Goal: Find specific fact: Find specific fact

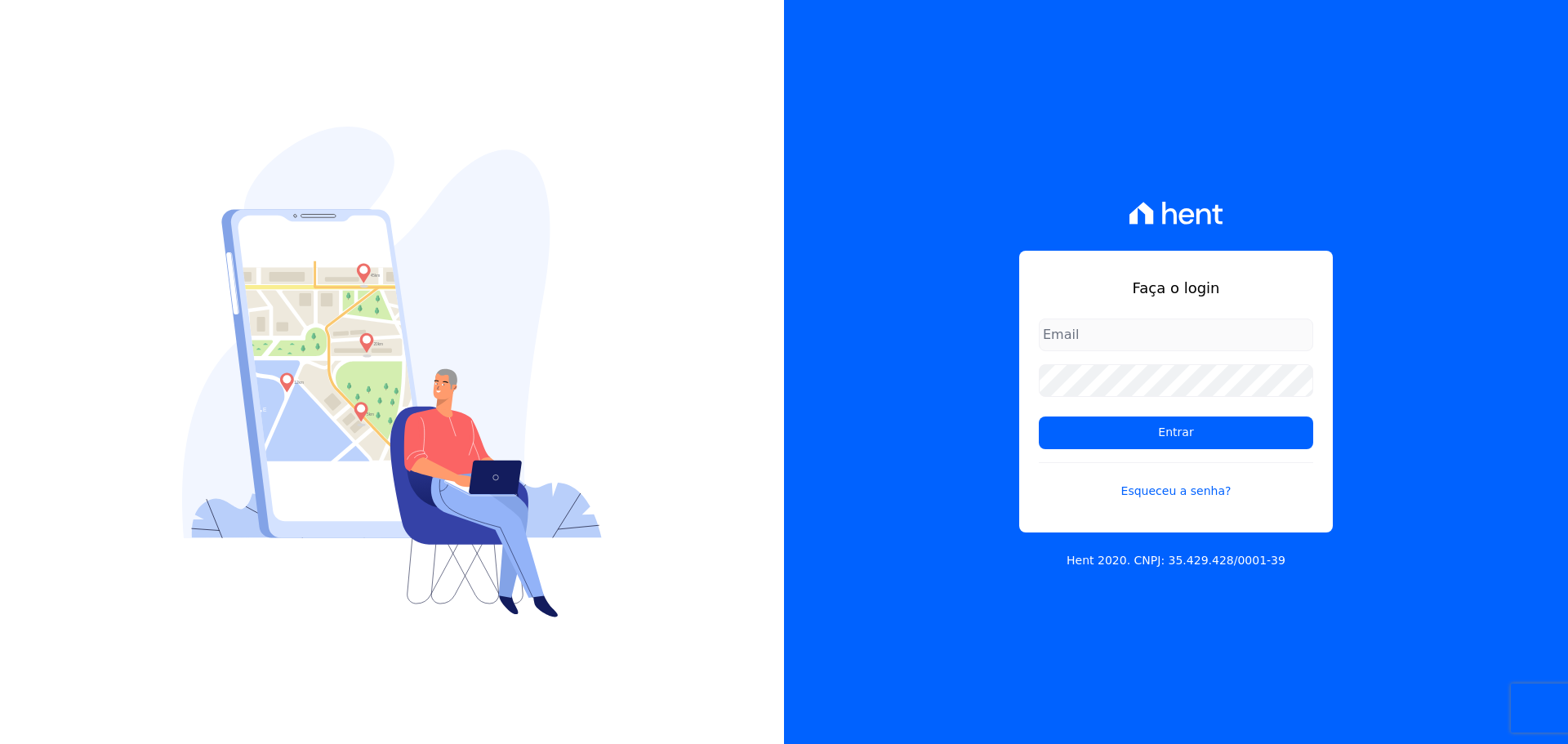
click at [1066, 329] on input "email" at bounding box center [1176, 335] width 274 height 33
type input "[PERSON_NAME][EMAIL_ADDRESS][DOMAIN_NAME]"
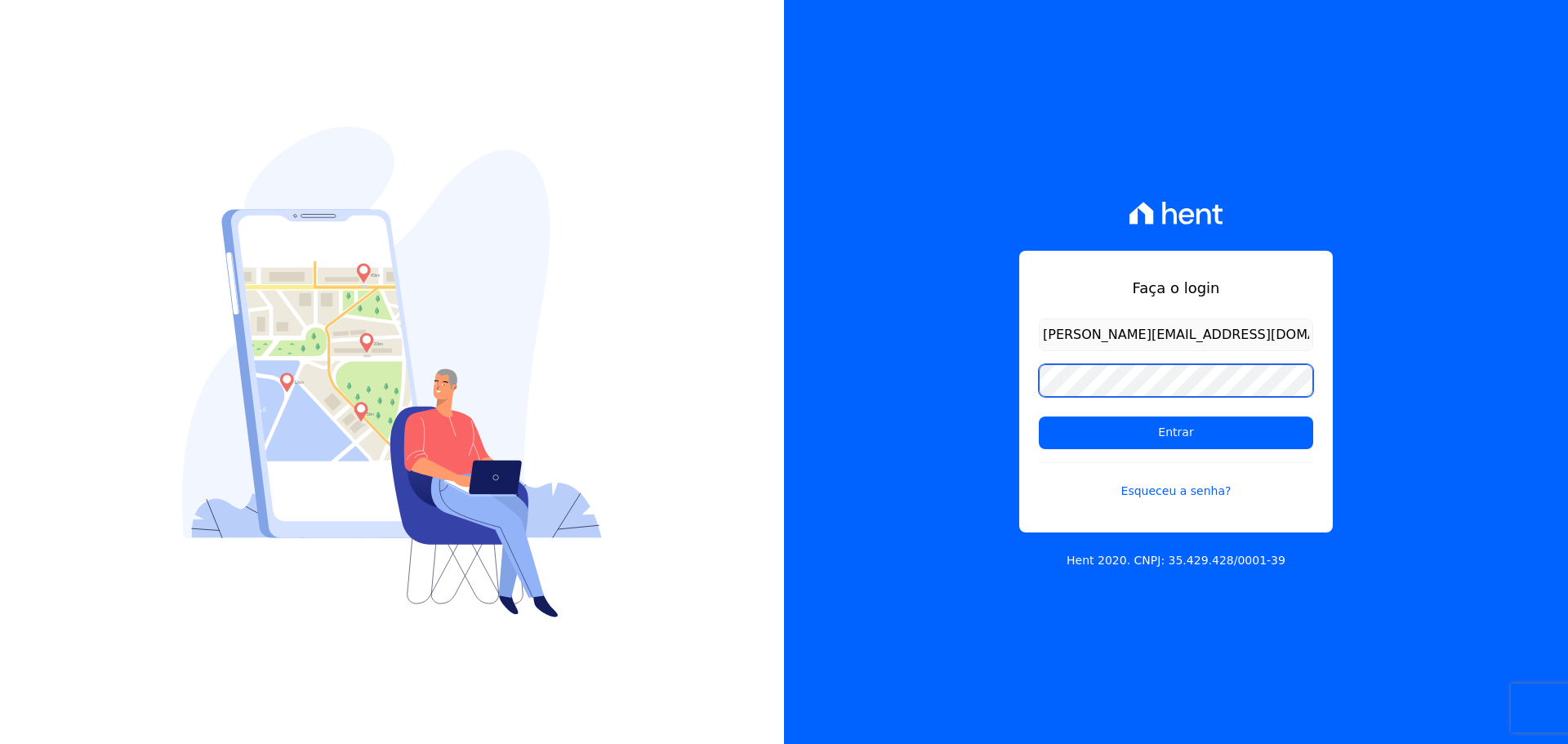
click at [1039, 417] on input "Entrar" at bounding box center [1176, 433] width 274 height 33
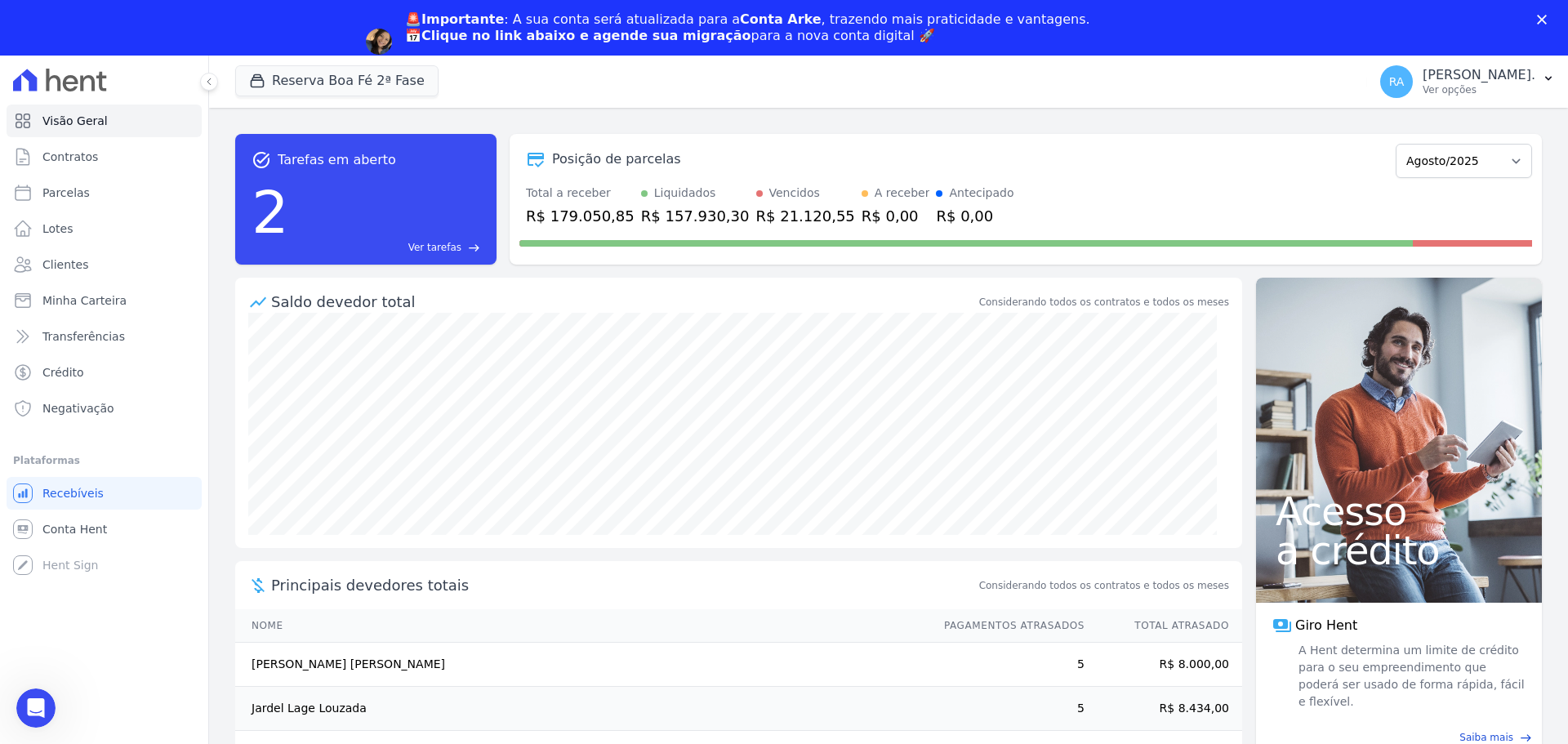
click at [376, 24] on div "🚨Importante : A sua conta será atualizada para a Conta Arke , trazendo mais pra…" at bounding box center [784, 42] width 1568 height 70
click at [355, 86] on button "Reserva Boa Fé 2ª Fase" at bounding box center [337, 80] width 204 height 31
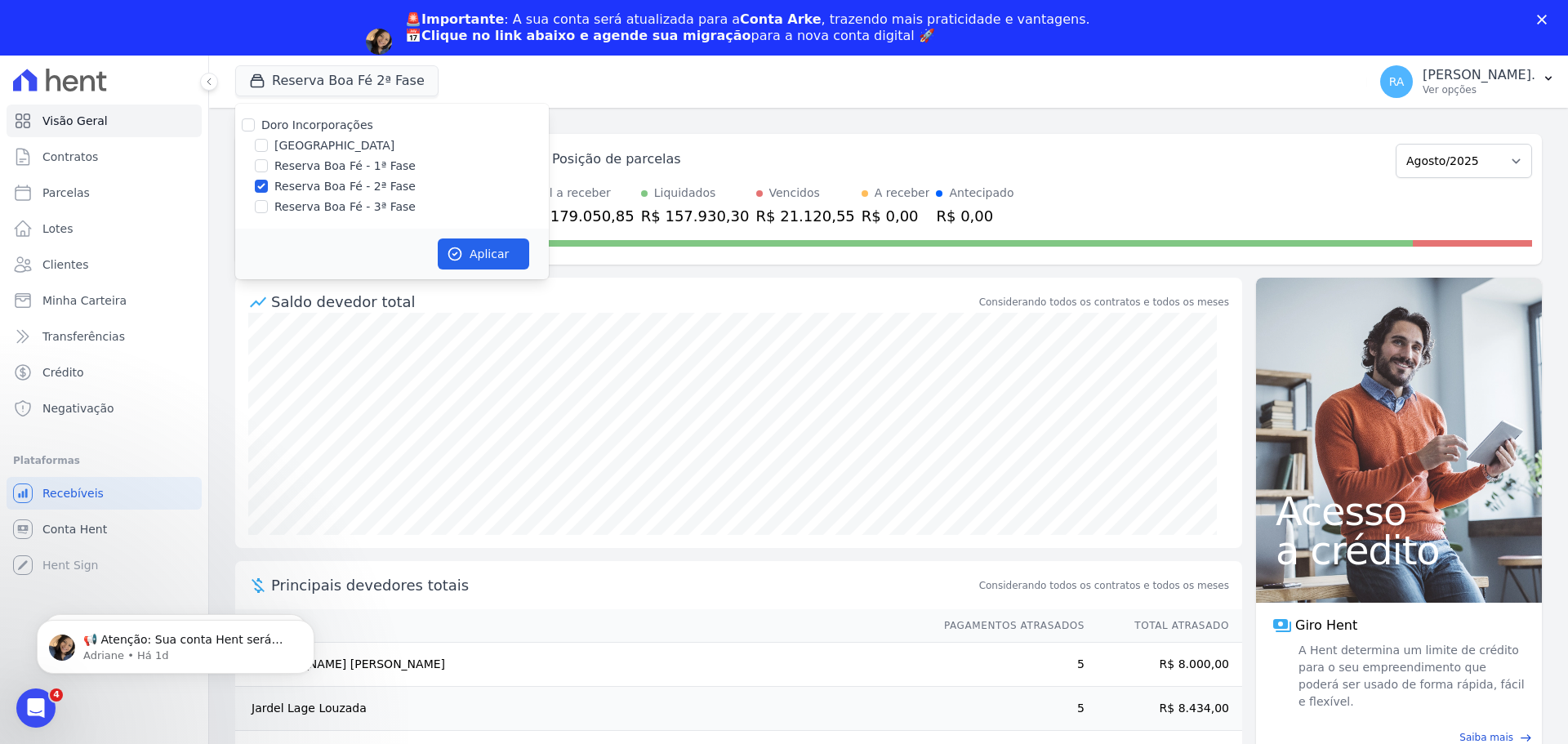
click at [341, 143] on label "Parque das Palmeiras" at bounding box center [334, 146] width 120 height 17
click at [267, 143] on input "Parque das Palmeiras" at bounding box center [261, 144] width 13 height 13
click at [265, 142] on input "Parque das Palmeiras" at bounding box center [261, 144] width 13 height 13
checkbox input "false"
click at [257, 210] on input "Reserva Boa Fé - 3ª Fase" at bounding box center [261, 205] width 13 height 13
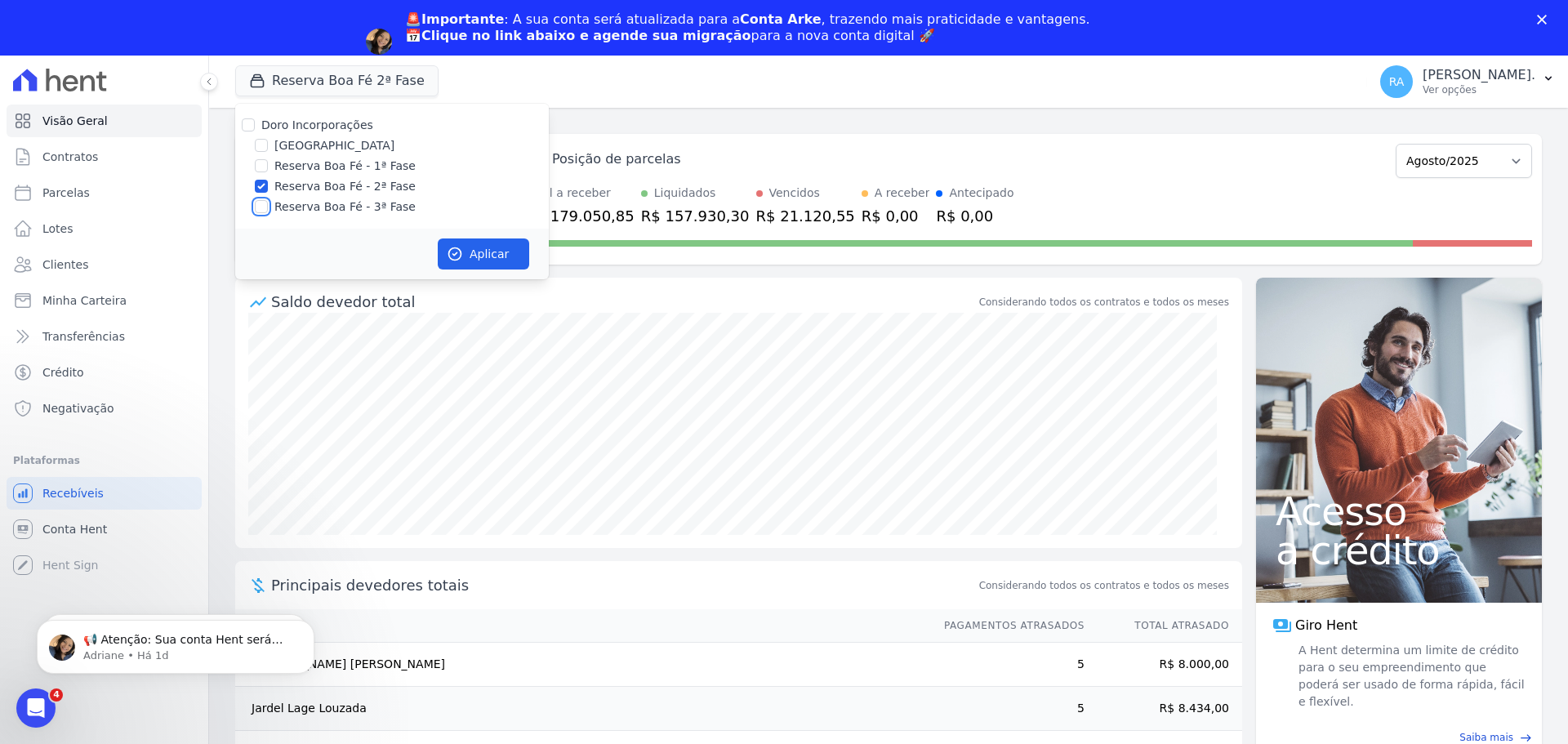
checkbox input "true"
click at [259, 185] on input "Reserva Boa Fé - 2ª Fase" at bounding box center [261, 185] width 13 height 13
checkbox input "false"
click at [480, 248] on button "Aplicar" at bounding box center [484, 254] width 91 height 31
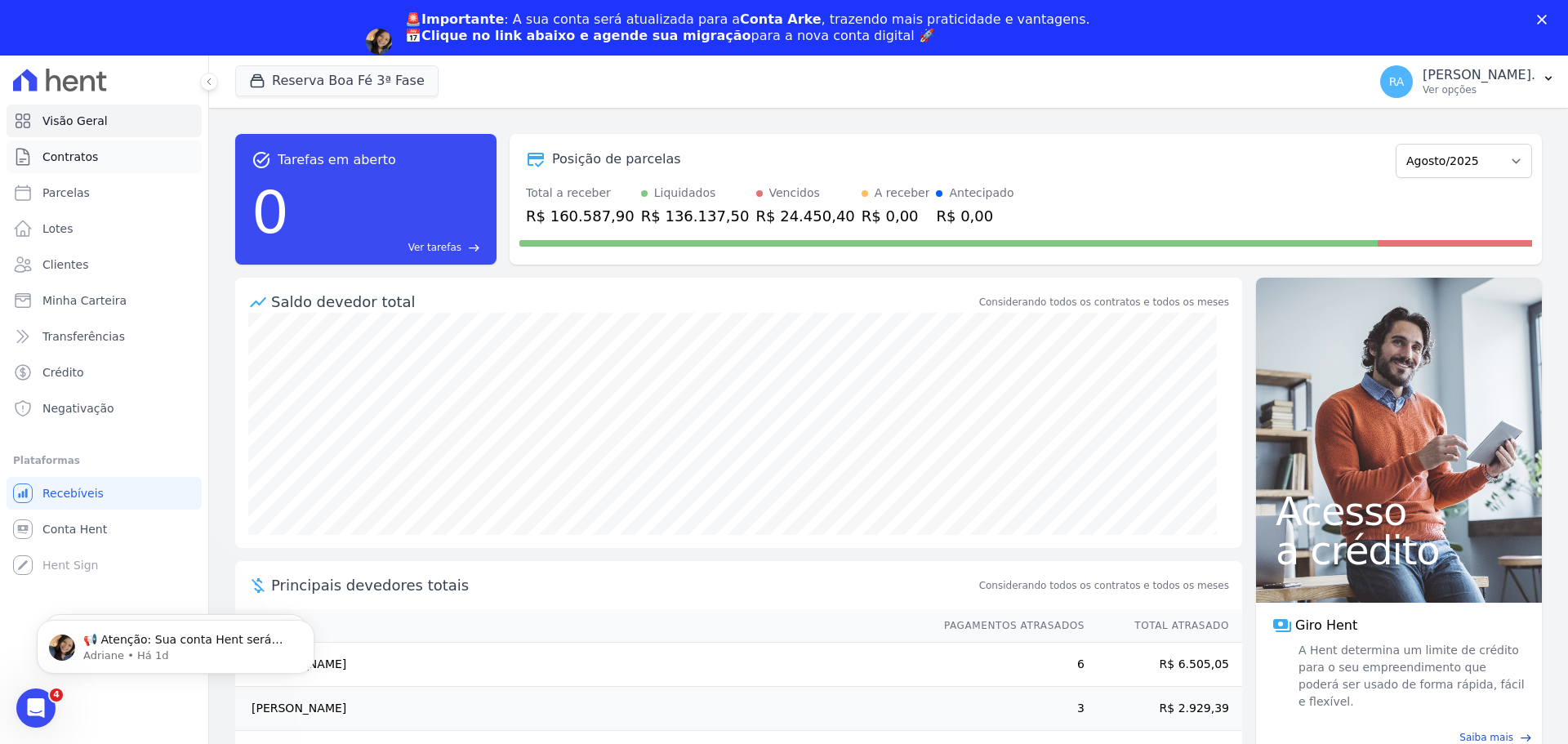
click at [61, 150] on span "Contratos" at bounding box center [70, 156] width 55 height 16
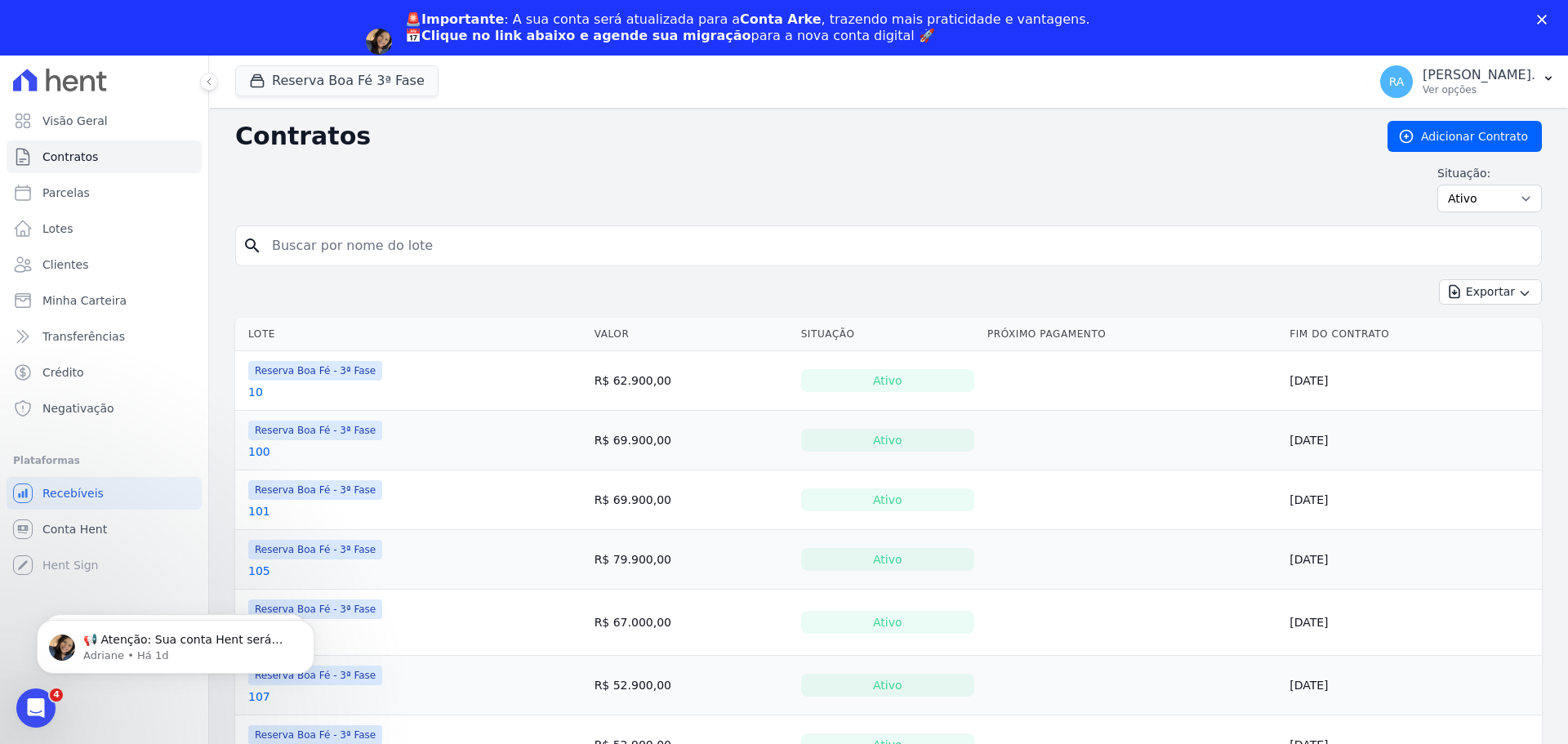
click at [410, 241] on input "search" at bounding box center [897, 246] width 1272 height 33
type input "71"
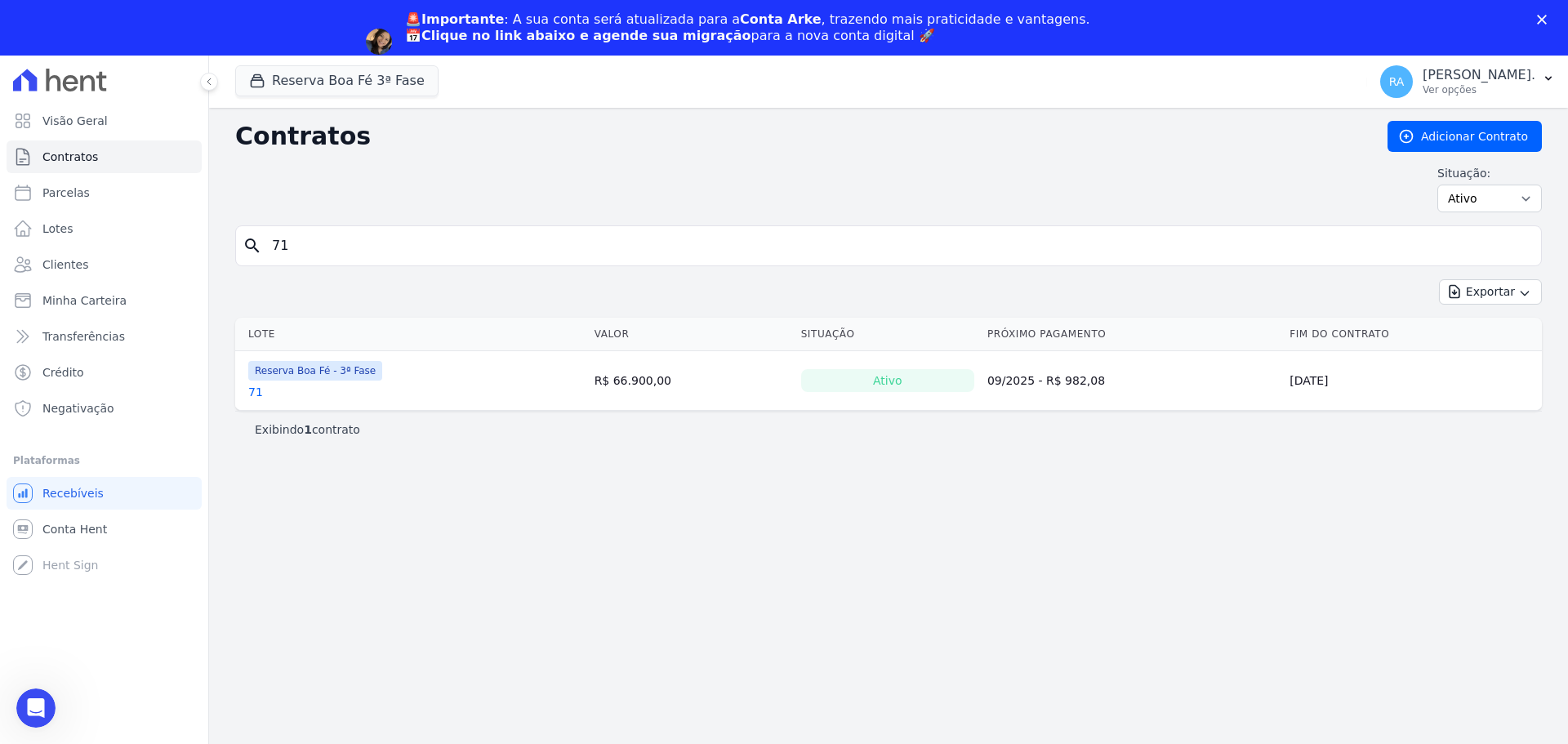
click at [252, 334] on th "Lote" at bounding box center [412, 334] width 353 height 34
click at [247, 390] on td "Reserva Boa Fé - 3ª Fase 71" at bounding box center [412, 380] width 353 height 59
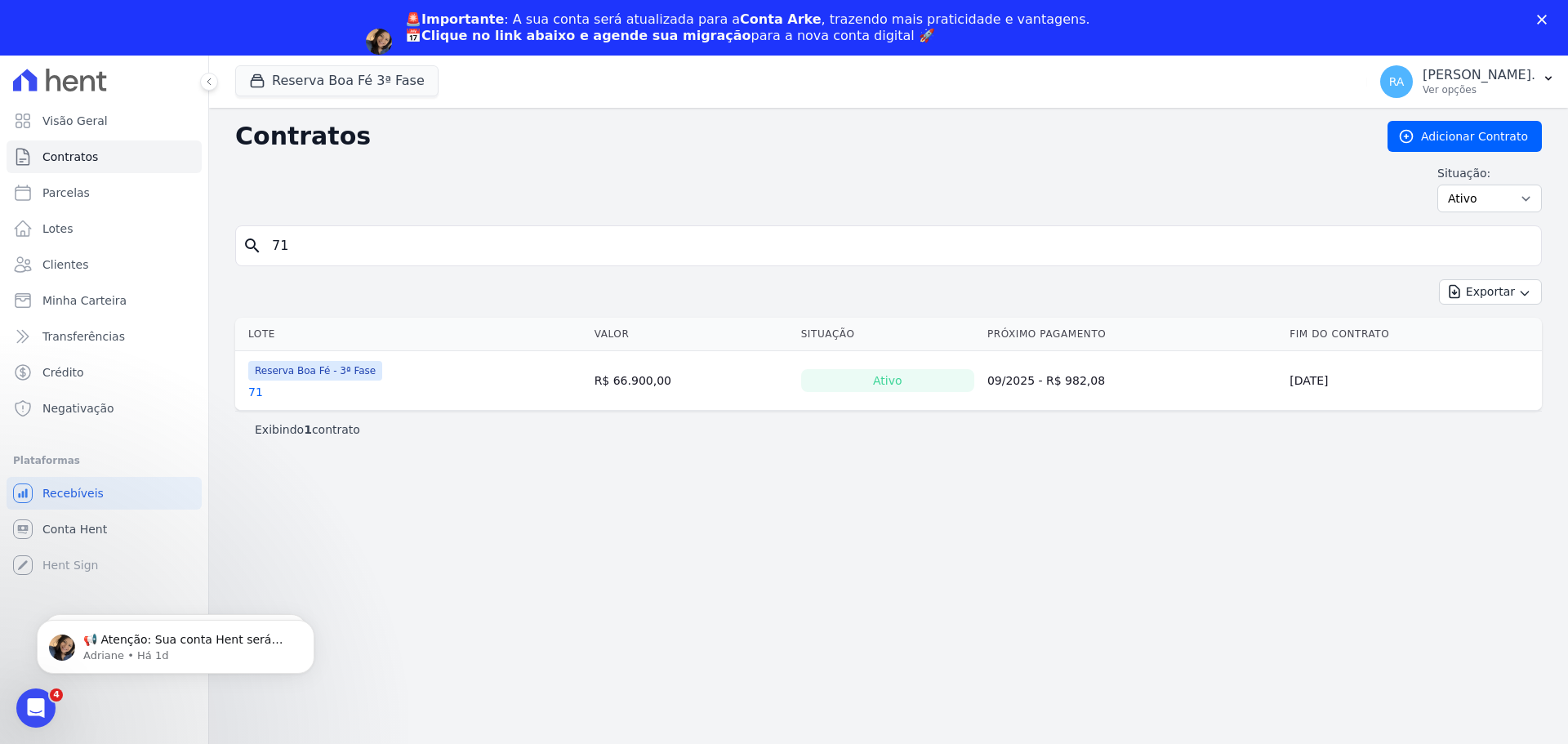
click at [253, 391] on link "71" at bounding box center [255, 391] width 15 height 16
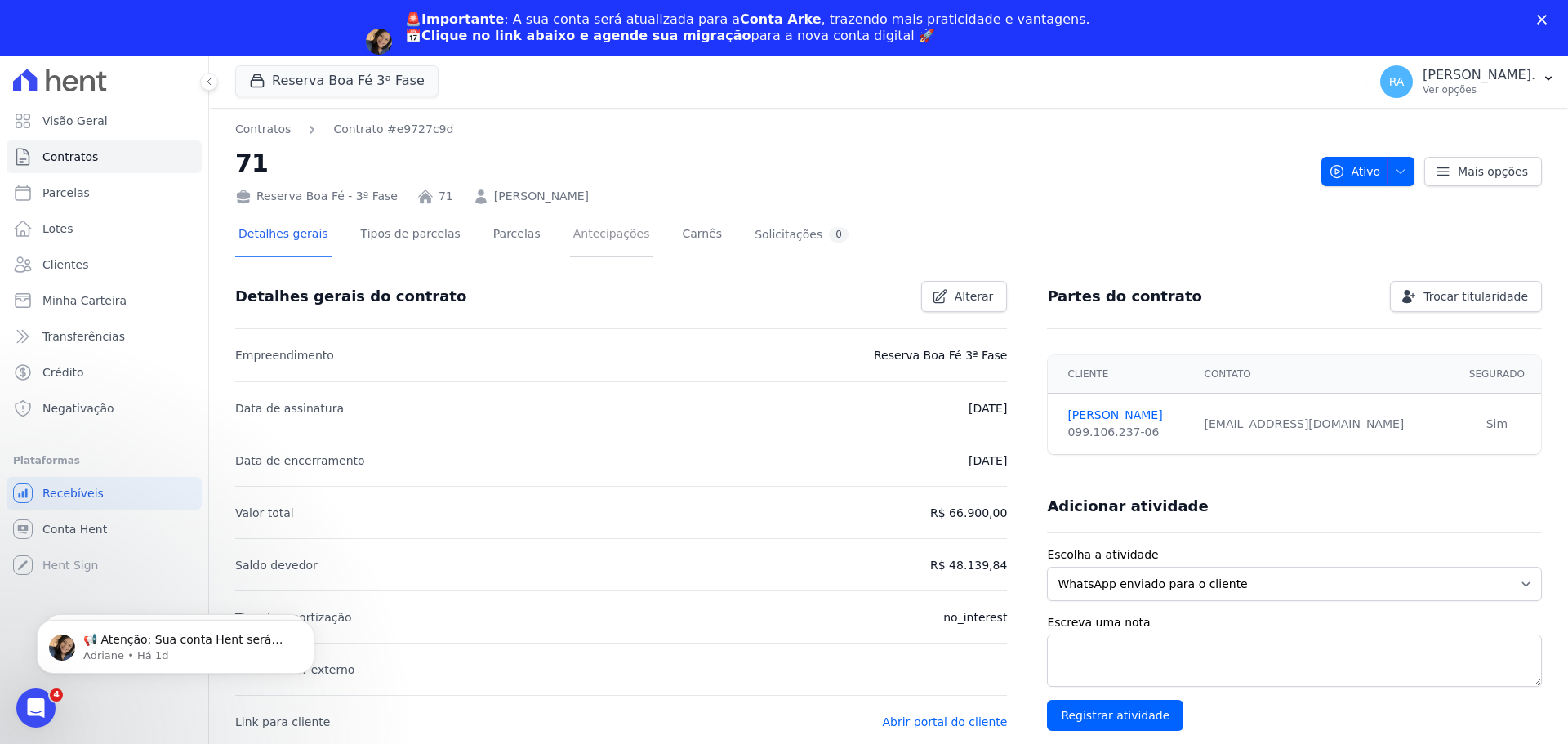
click at [570, 236] on link "Antecipações" at bounding box center [612, 235] width 83 height 44
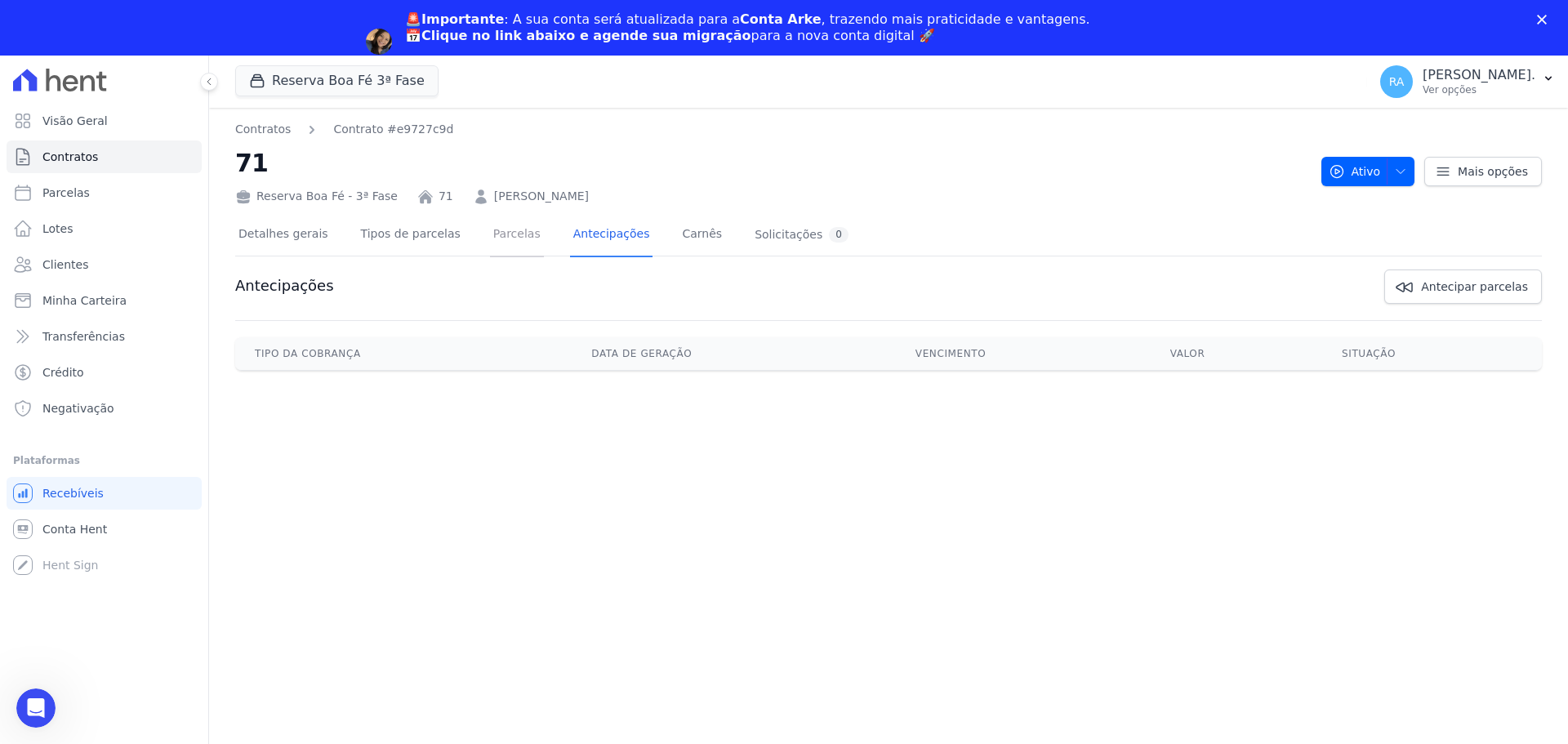
click at [496, 236] on link "Parcelas" at bounding box center [517, 235] width 54 height 44
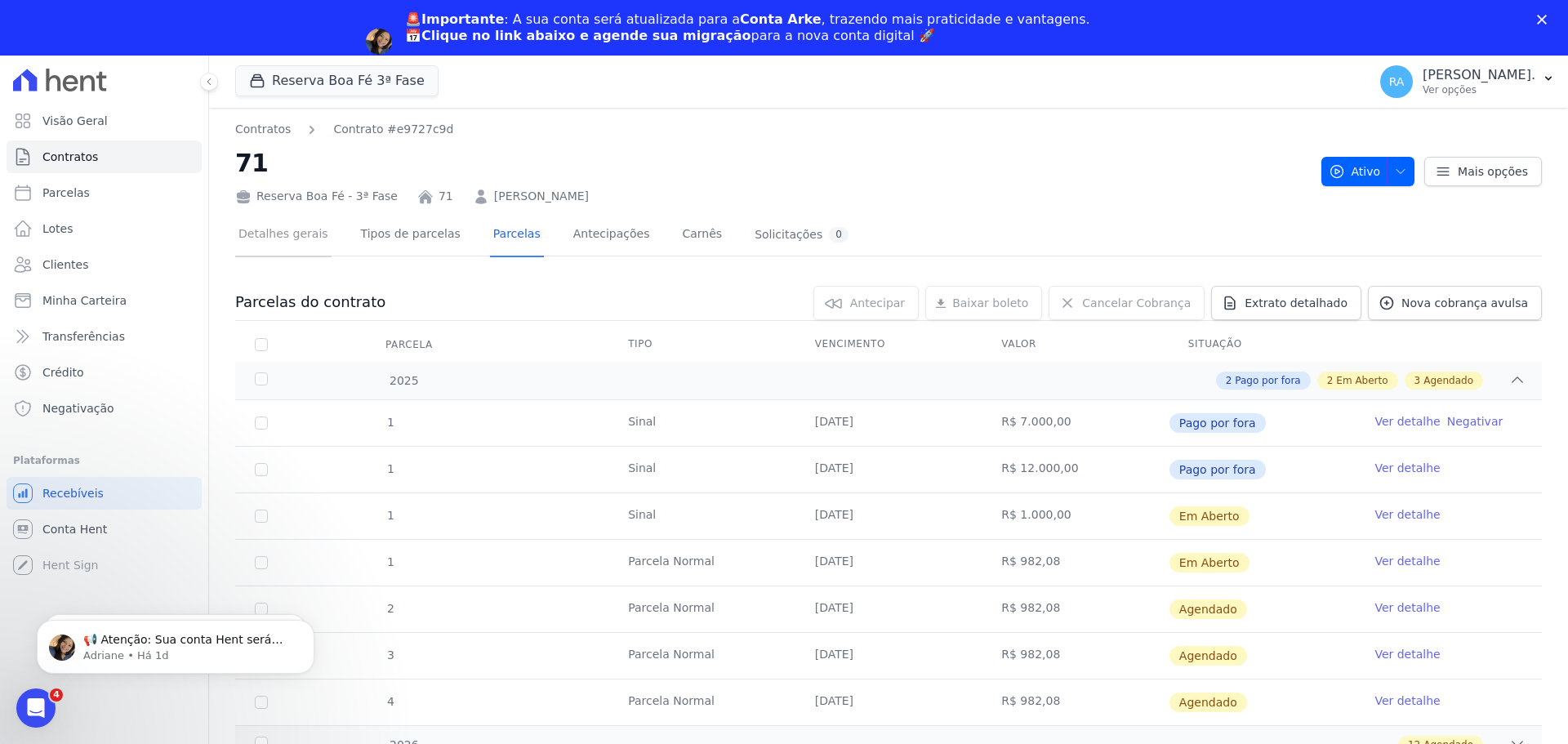
click at [273, 226] on link "Detalhes gerais" at bounding box center [283, 235] width 96 height 44
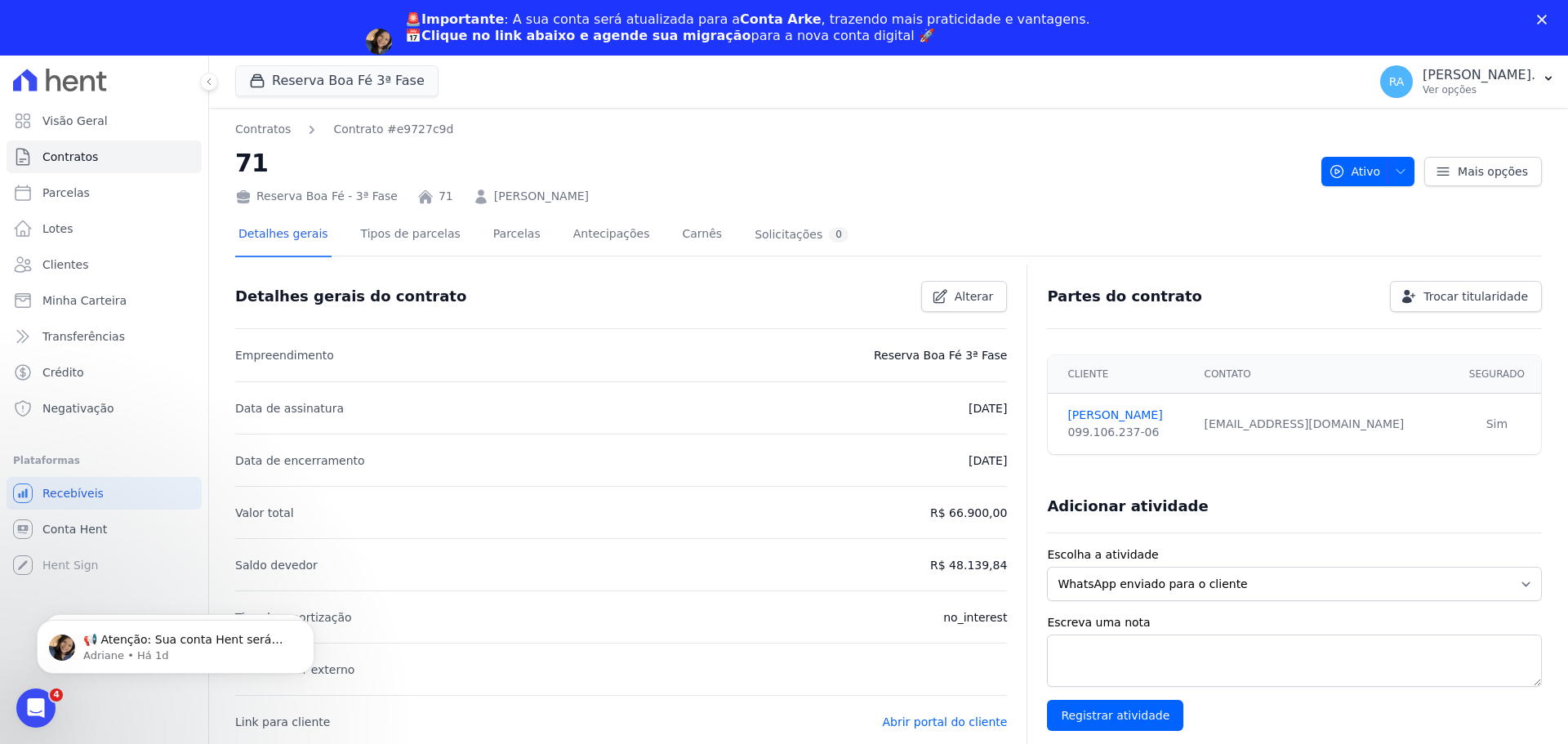
drag, startPoint x: 612, startPoint y: 196, endPoint x: 473, endPoint y: 201, distance: 139.1
click at [473, 201] on div "Reserva Boa Fé - 3ª Fase 71 BRUNO TORRES DA CRUZ" at bounding box center [771, 193] width 1073 height 23
copy link "BRUNO TORRES DA CRUZ"
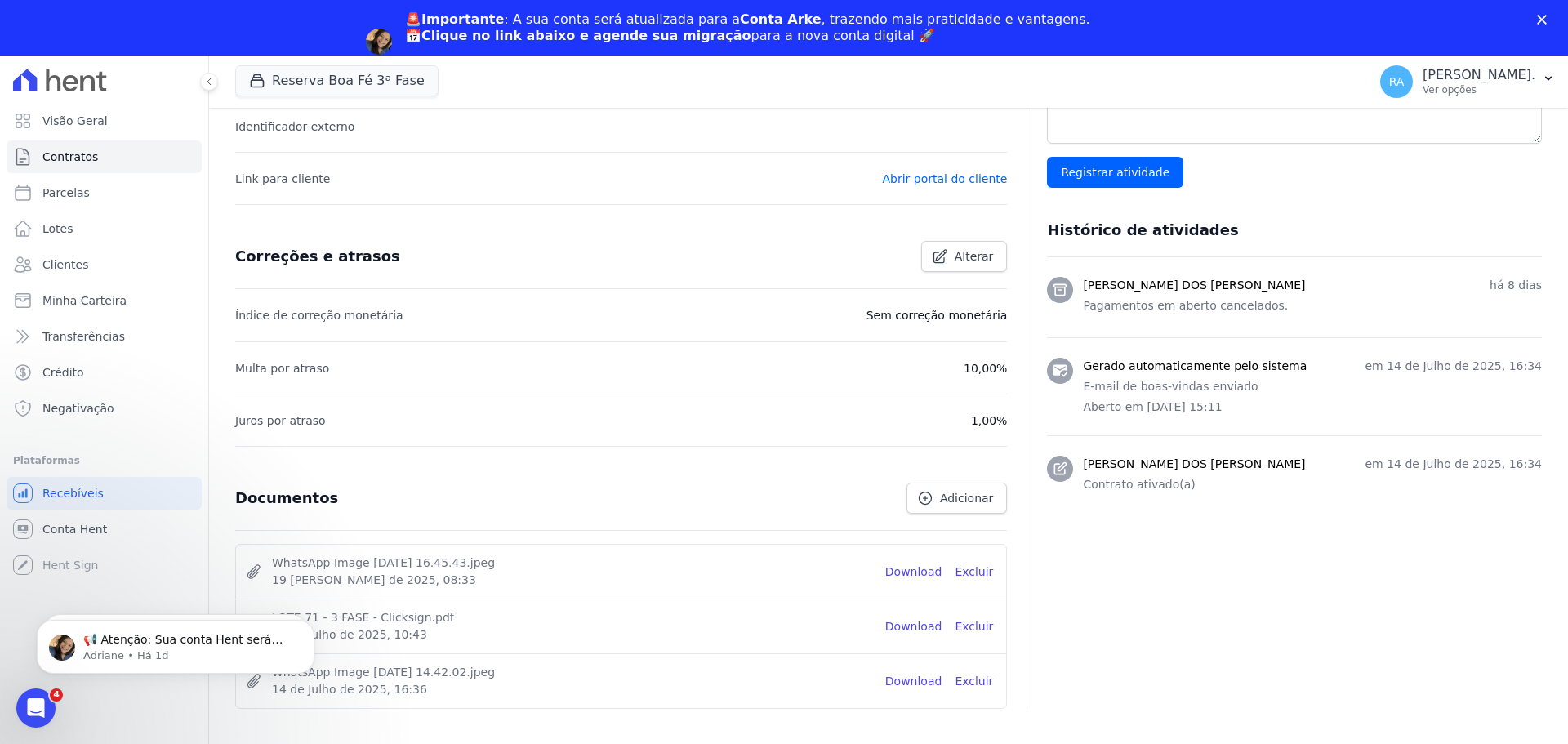
scroll to position [570, 0]
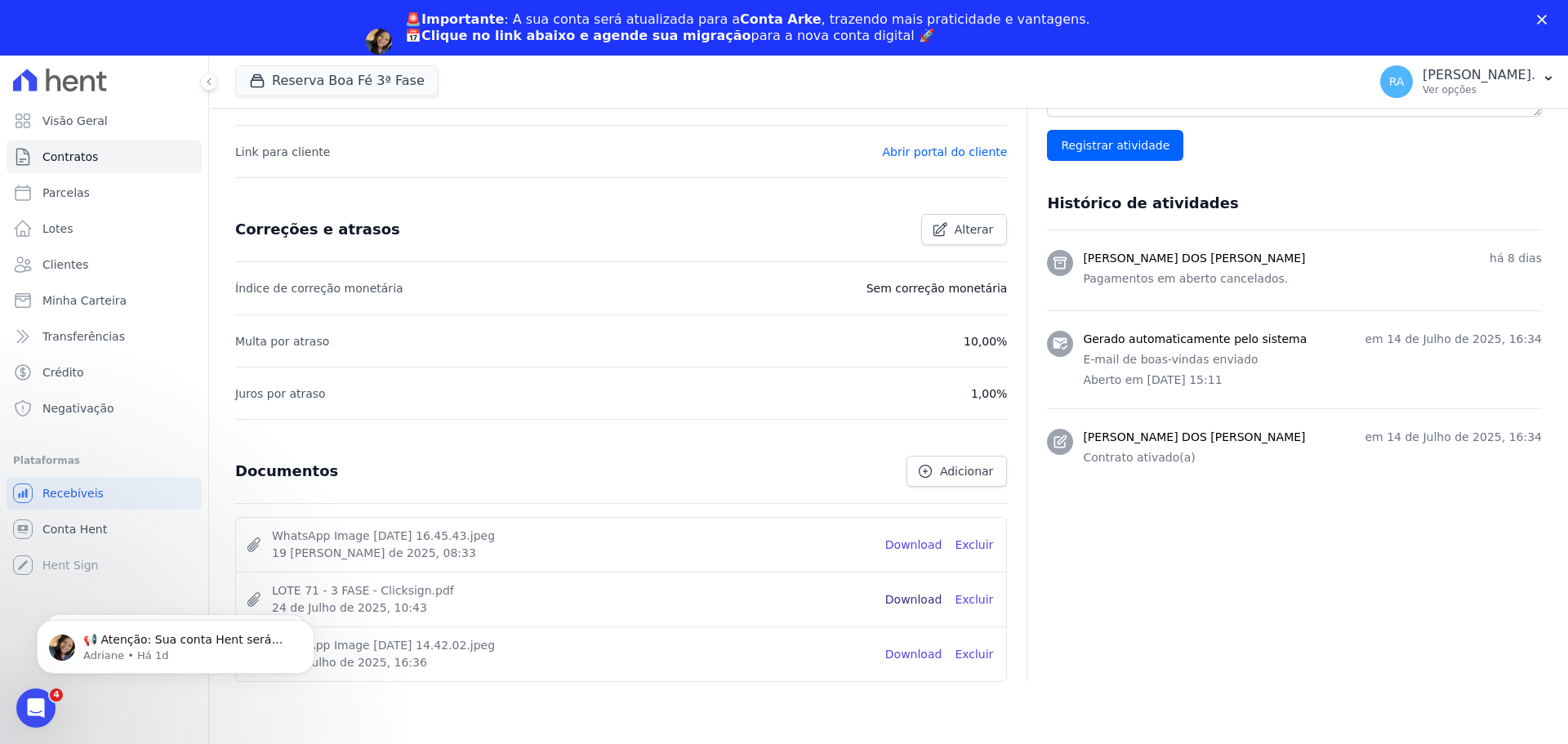
click at [912, 600] on link "Download" at bounding box center [913, 600] width 57 height 17
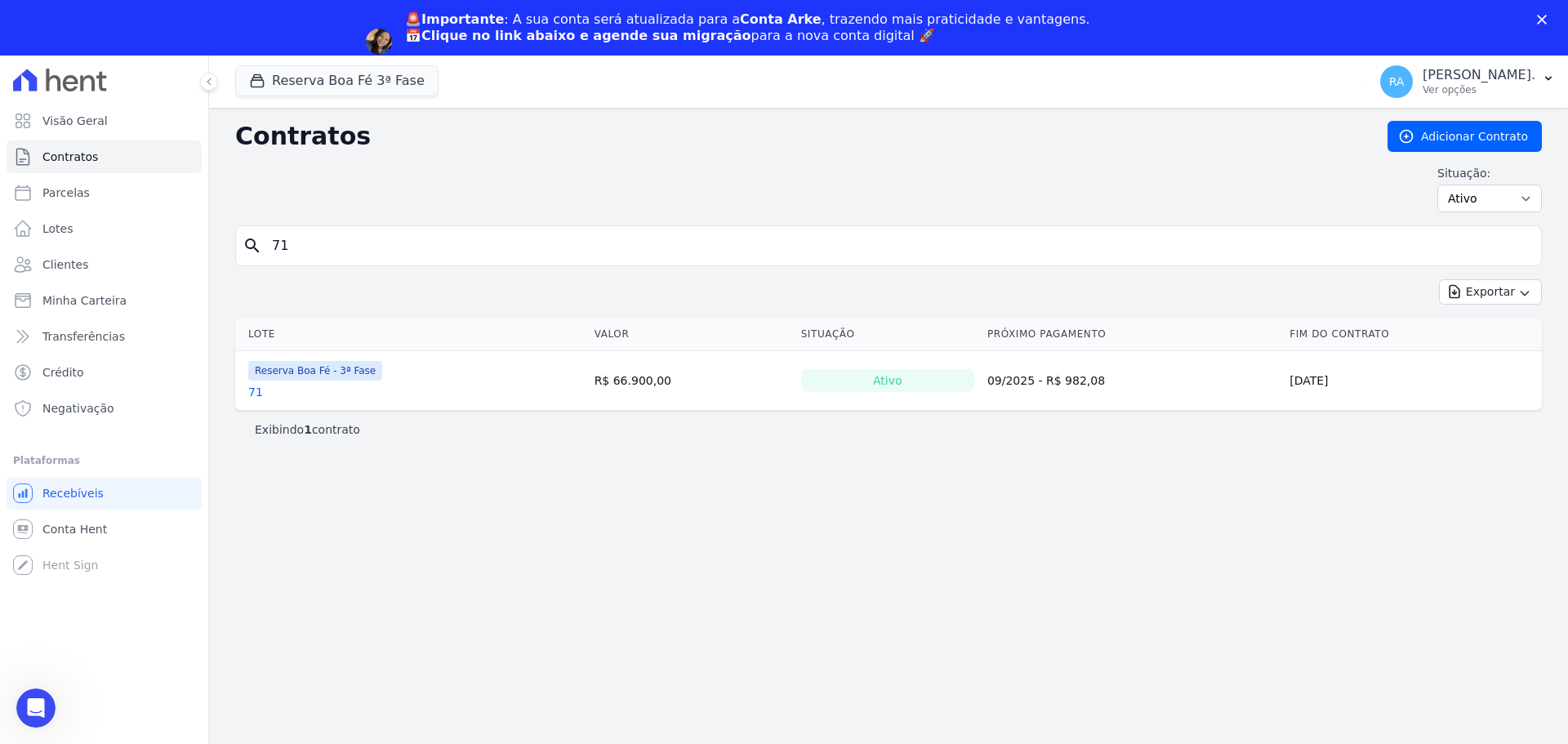
drag, startPoint x: 294, startPoint y: 193, endPoint x: 289, endPoint y: 201, distance: 9.4
click at [289, 195] on div "Situação: Ativo Todos Pausado Distratado Rascunho Expirado Encerrado" at bounding box center [889, 188] width 1306 height 47
drag, startPoint x: 289, startPoint y: 252, endPoint x: 260, endPoint y: 240, distance: 31.4
click at [253, 253] on div "search 71" at bounding box center [889, 246] width 1306 height 41
type input "188"
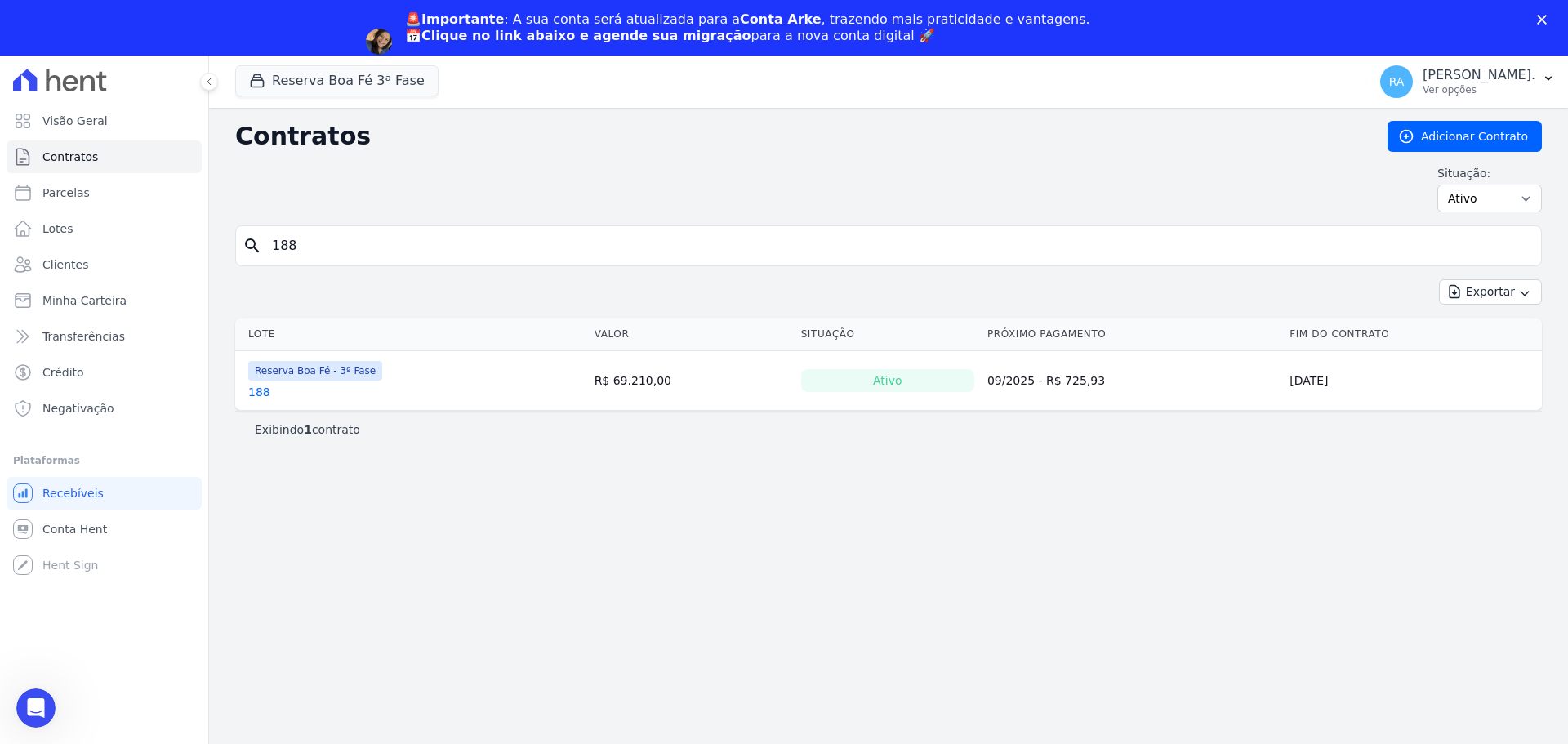
click at [245, 339] on th "Lote" at bounding box center [412, 334] width 353 height 34
click at [252, 390] on link "188" at bounding box center [259, 391] width 22 height 16
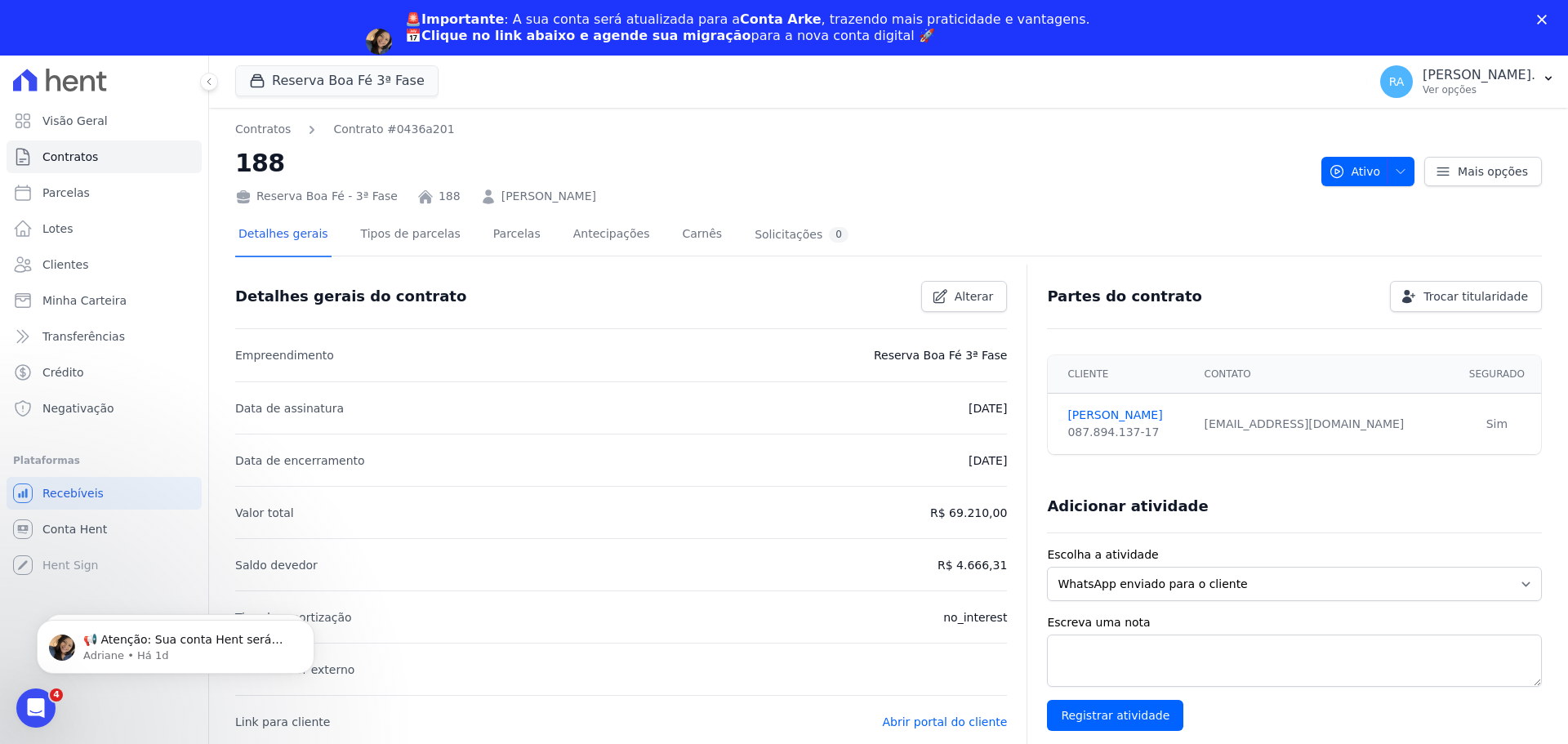
drag, startPoint x: 681, startPoint y: 200, endPoint x: 479, endPoint y: 197, distance: 202.0
click at [479, 197] on div "Reserva Boa Fé - 3ª Fase 188 RODRIGO FINTELMAN DE MATTOS" at bounding box center [771, 193] width 1073 height 23
copy link "RODRIGO FINTELMAN DE MATTOS"
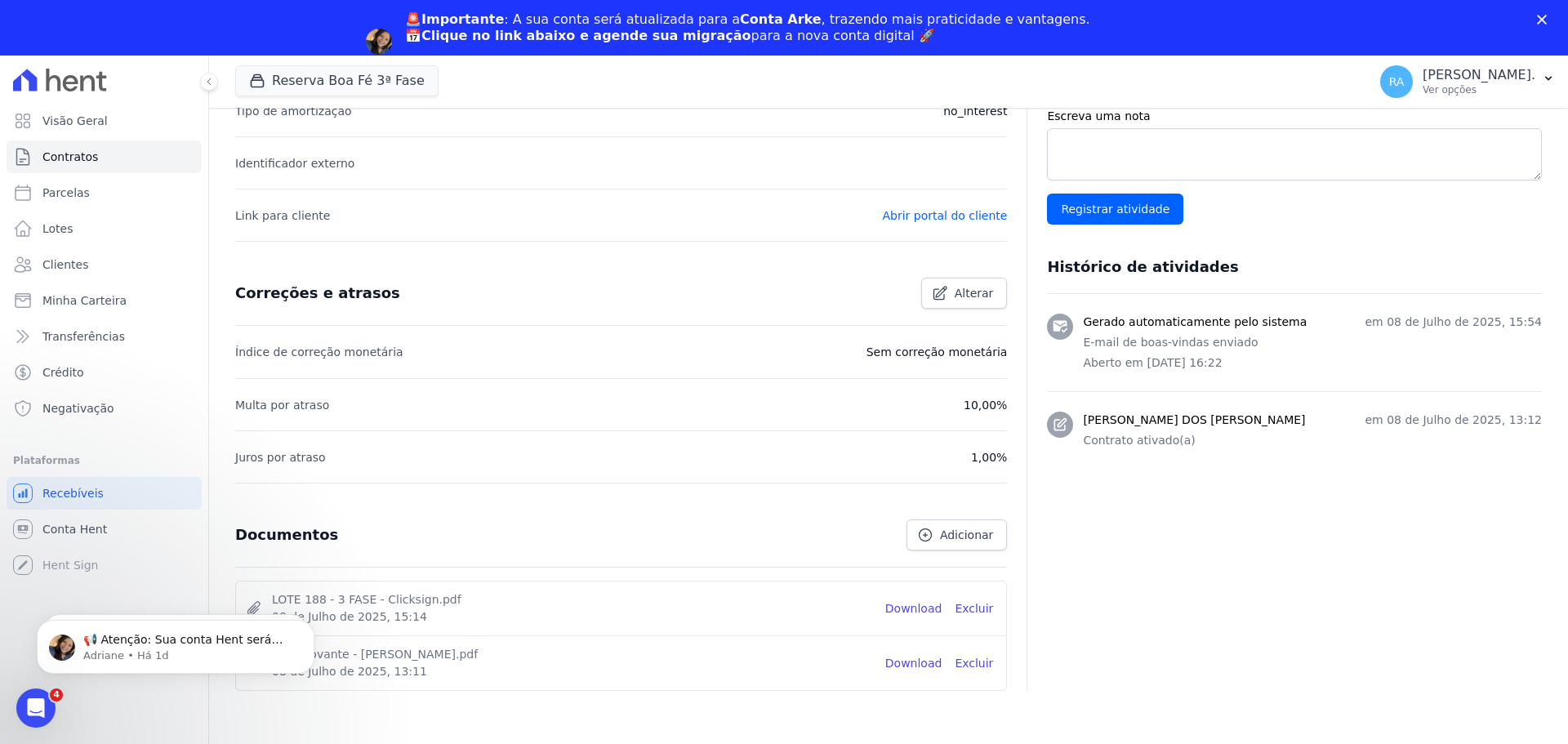
scroll to position [515, 0]
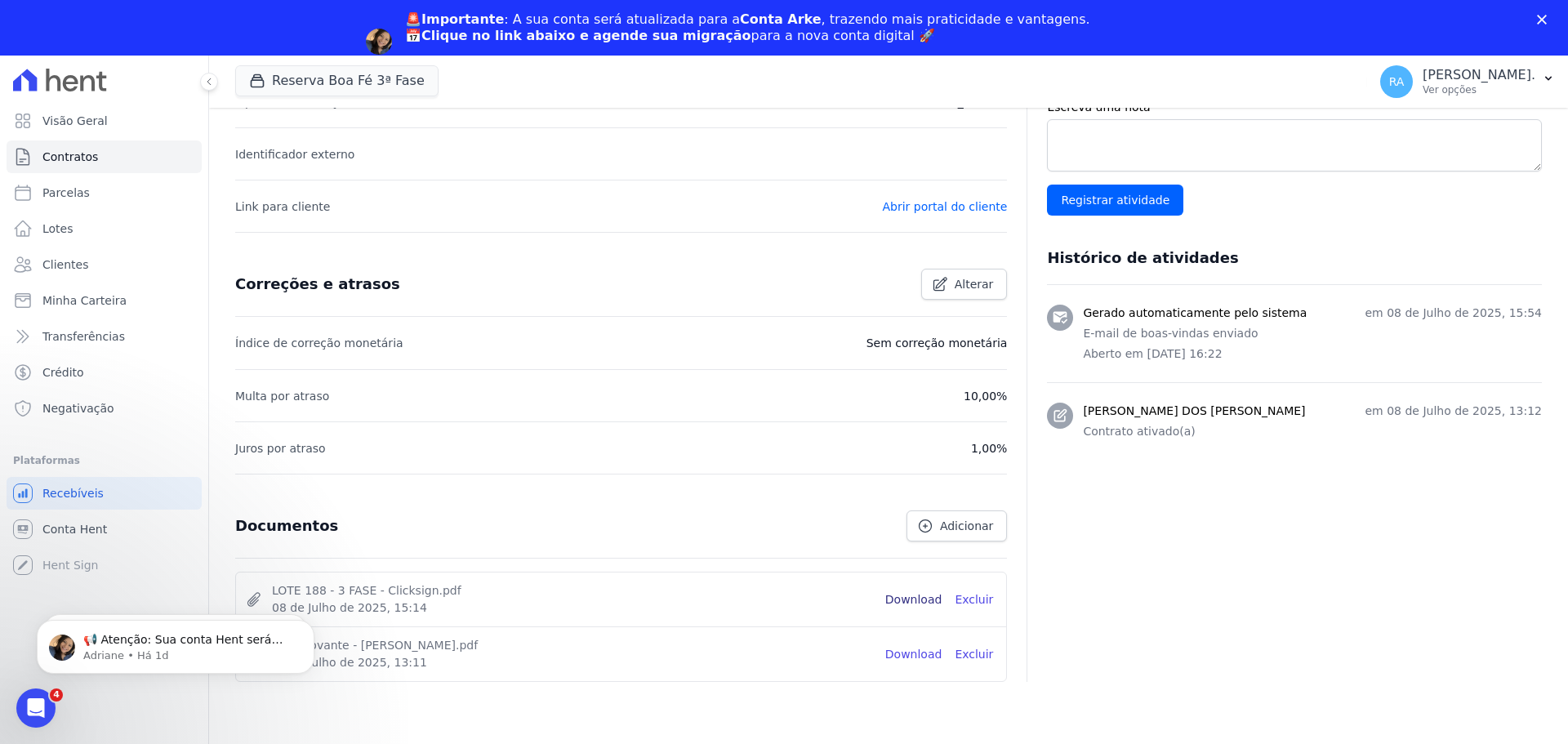
click at [898, 603] on link "Download" at bounding box center [913, 600] width 57 height 17
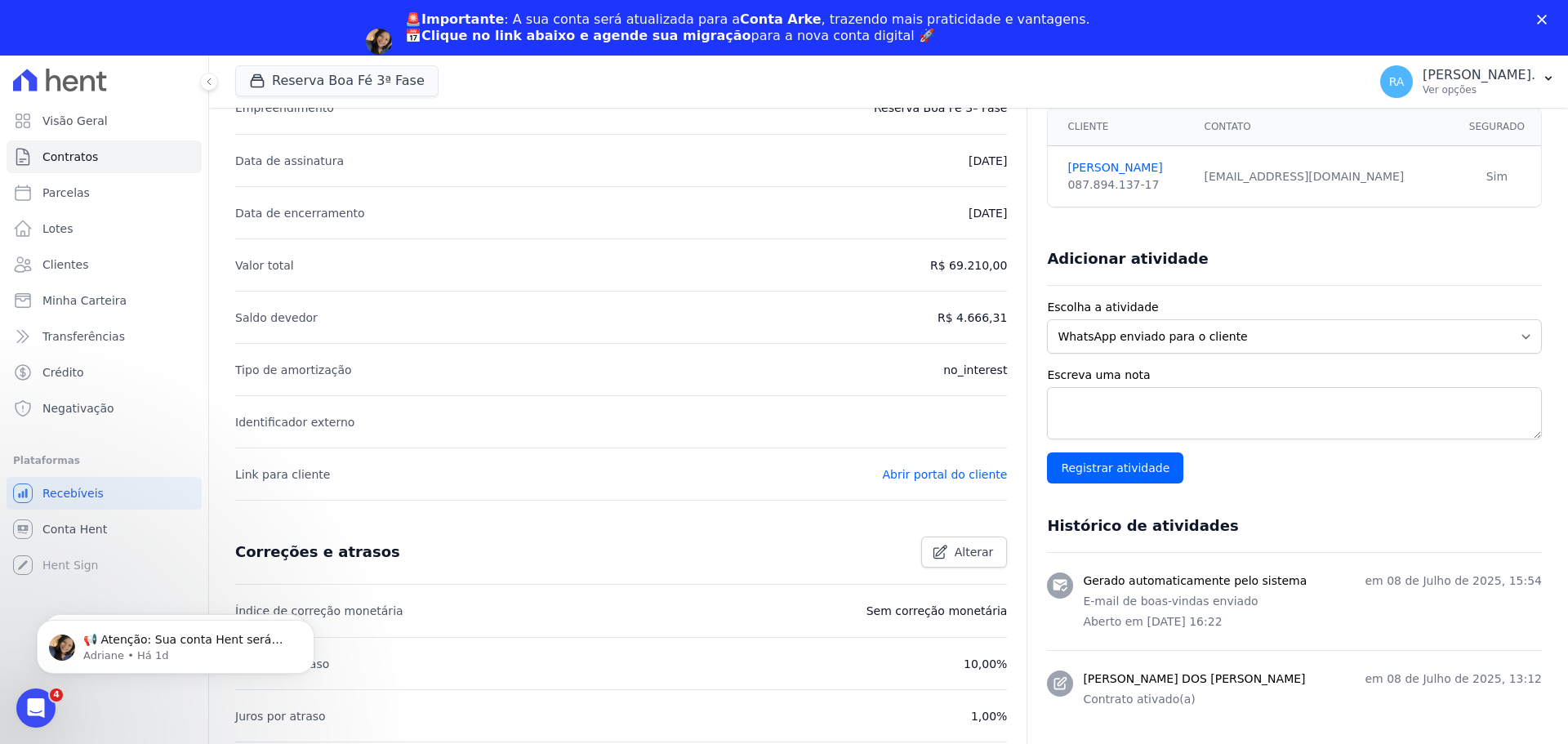
scroll to position [25, 0]
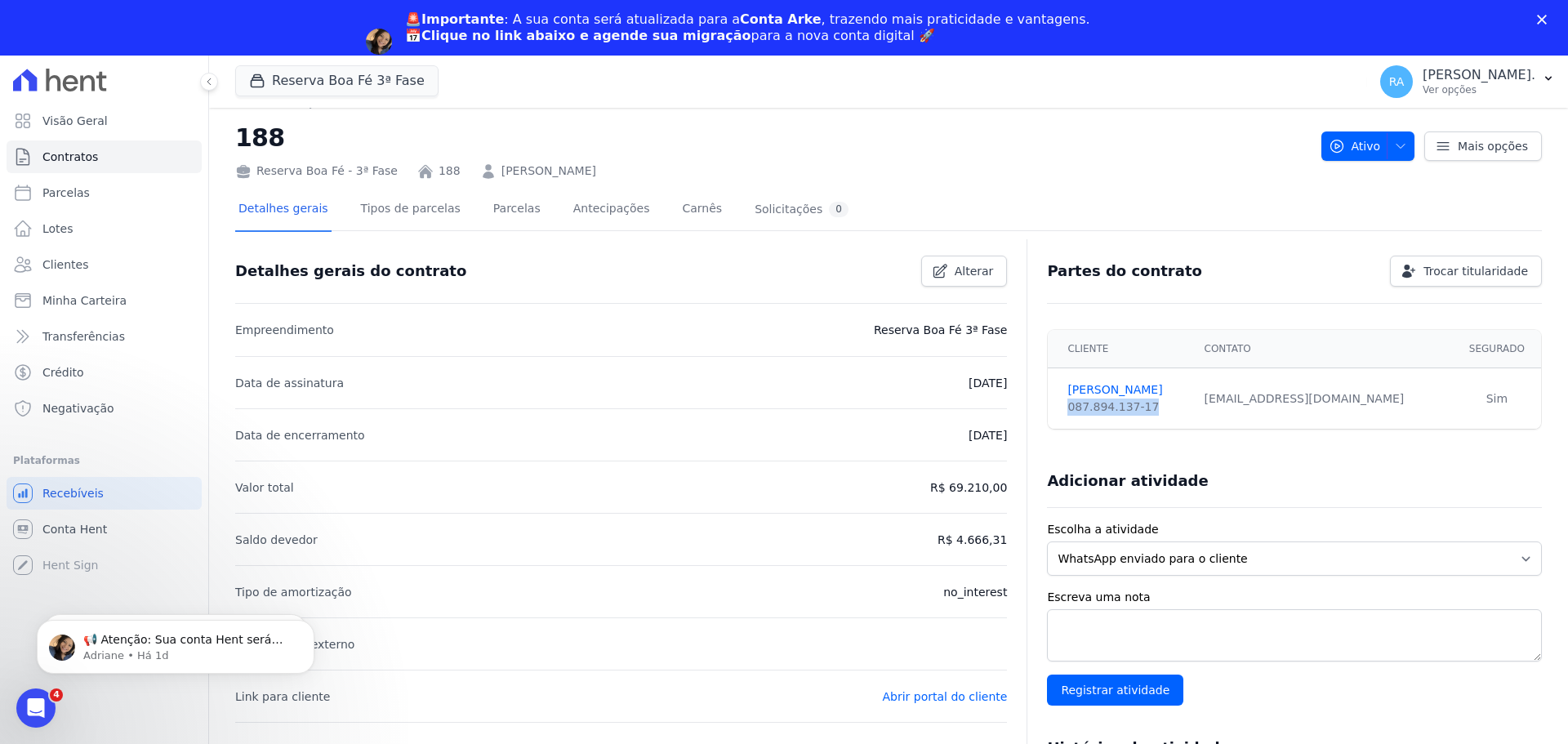
drag, startPoint x: 1059, startPoint y: 411, endPoint x: 1128, endPoint y: 407, distance: 69.1
click at [1134, 409] on td "RODRIGO MATTOS 087.894.137-17" at bounding box center [1120, 398] width 146 height 61
drag, startPoint x: 1128, startPoint y: 407, endPoint x: 1069, endPoint y: 418, distance: 60.0
click at [1072, 418] on td "RODRIGO MATTOS 087.894.137-17" at bounding box center [1120, 398] width 146 height 61
drag, startPoint x: 1059, startPoint y: 413, endPoint x: 1136, endPoint y: 411, distance: 77.0
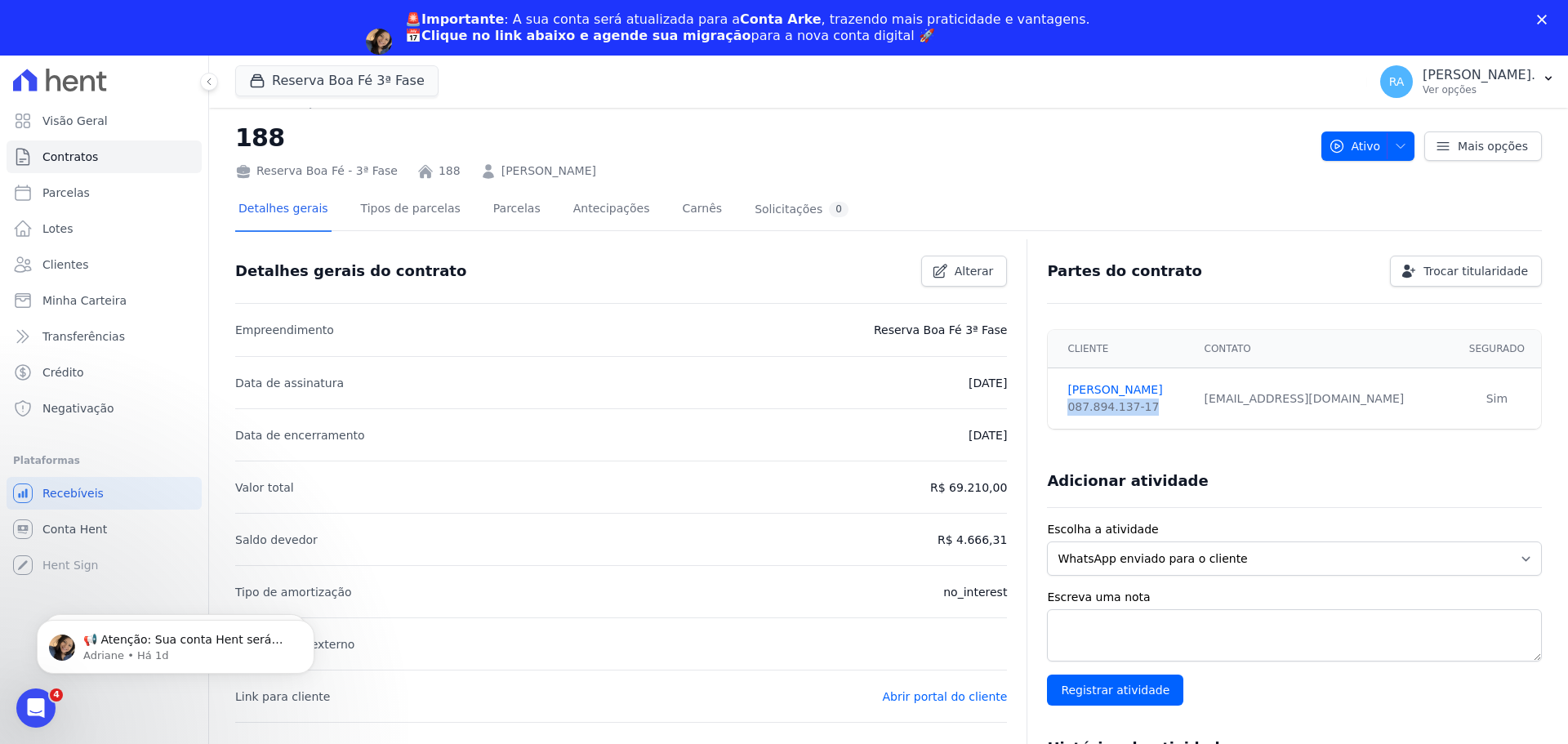
click at [1136, 411] on td "RODRIGO MATTOS 087.894.137-17" at bounding box center [1120, 398] width 146 height 61
copy div "087.894.137-17"
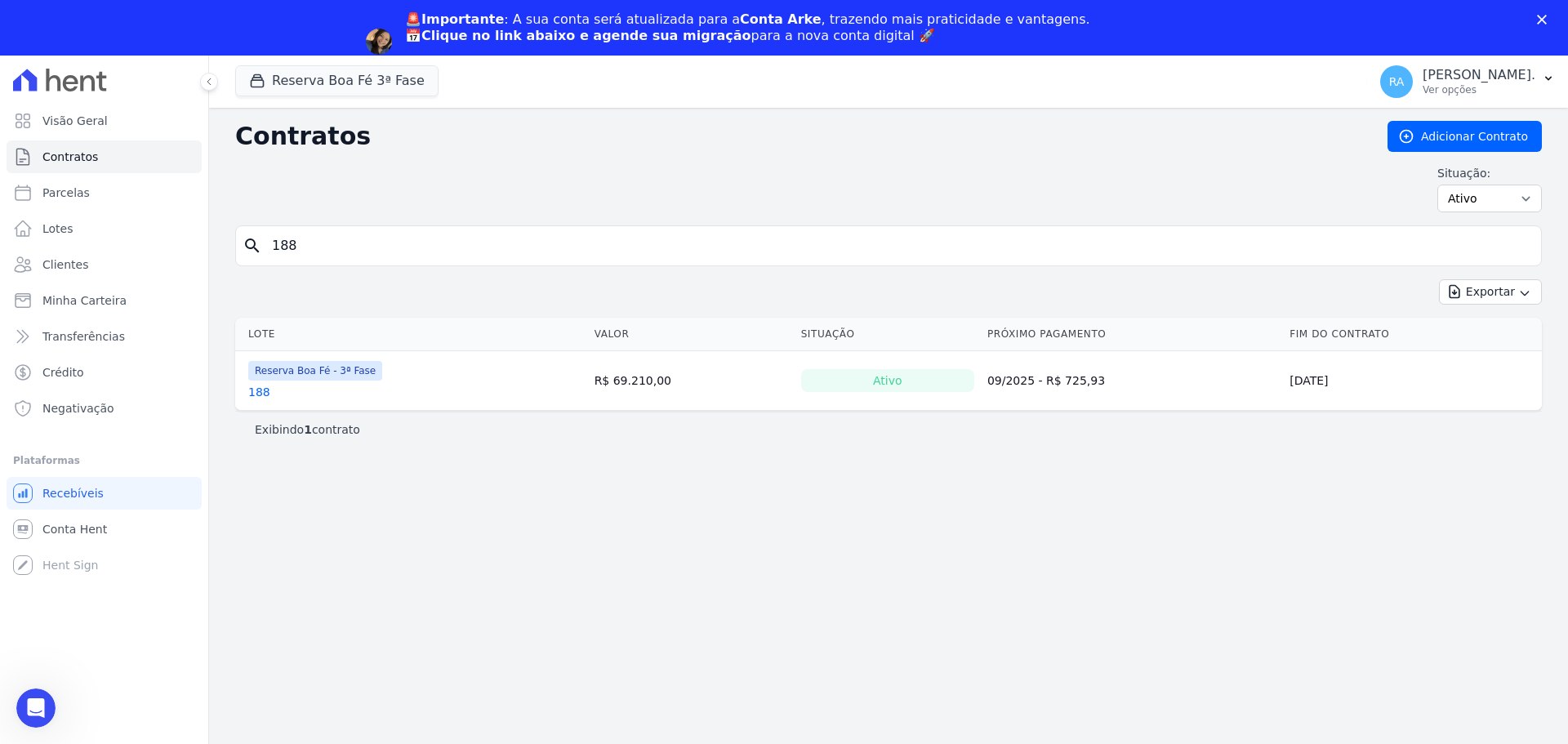
drag, startPoint x: 256, startPoint y: 188, endPoint x: 298, endPoint y: 242, distance: 68.4
click at [235, 191] on div "Contratos Adicionar Contrato Situação: Ativo Todos Pausado Distratado Rascunho …" at bounding box center [889, 453] width 1359 height 692
drag, startPoint x: 267, startPoint y: 264, endPoint x: 249, endPoint y: 262, distance: 18.1
click at [251, 267] on form "search 188" at bounding box center [889, 253] width 1306 height 54
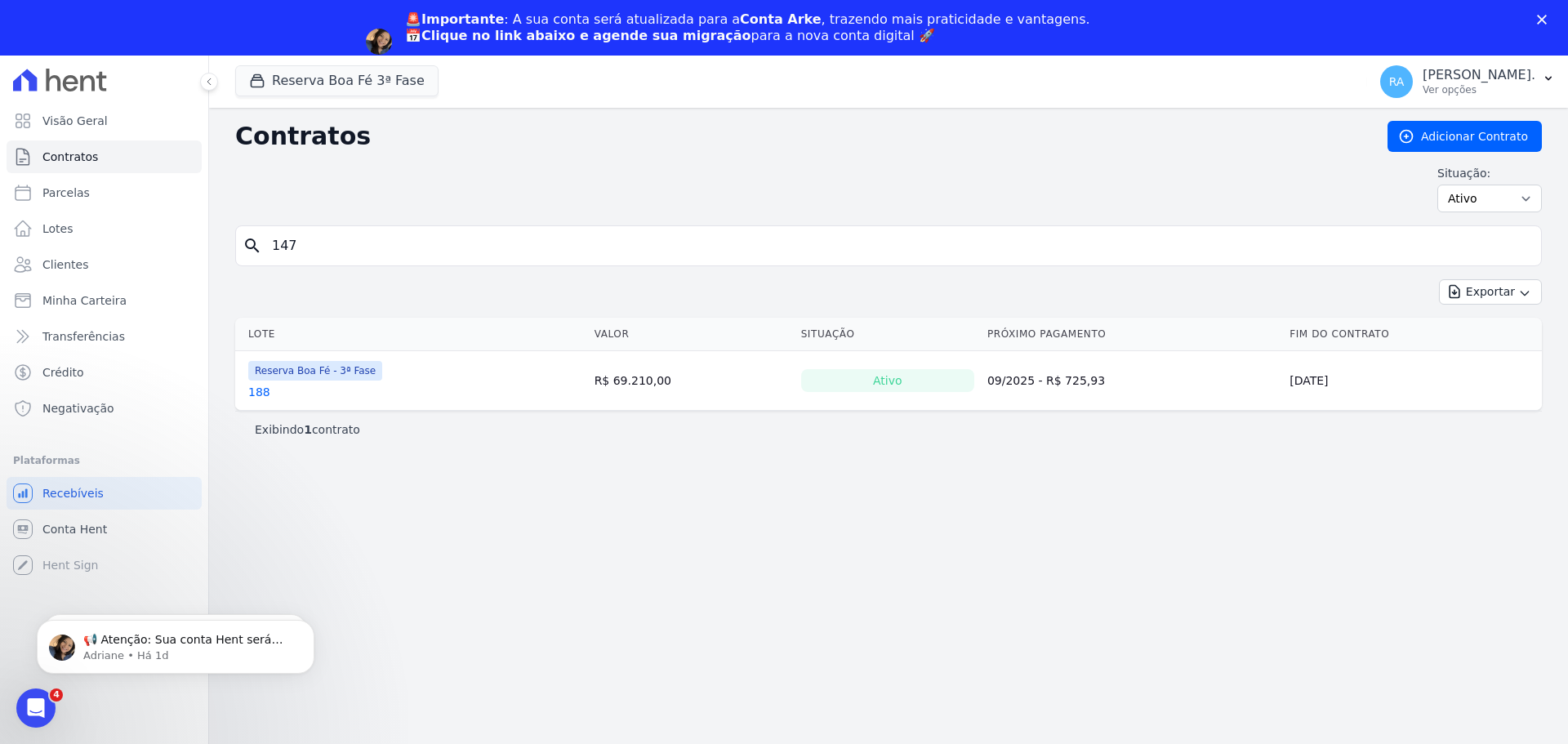
type input "147"
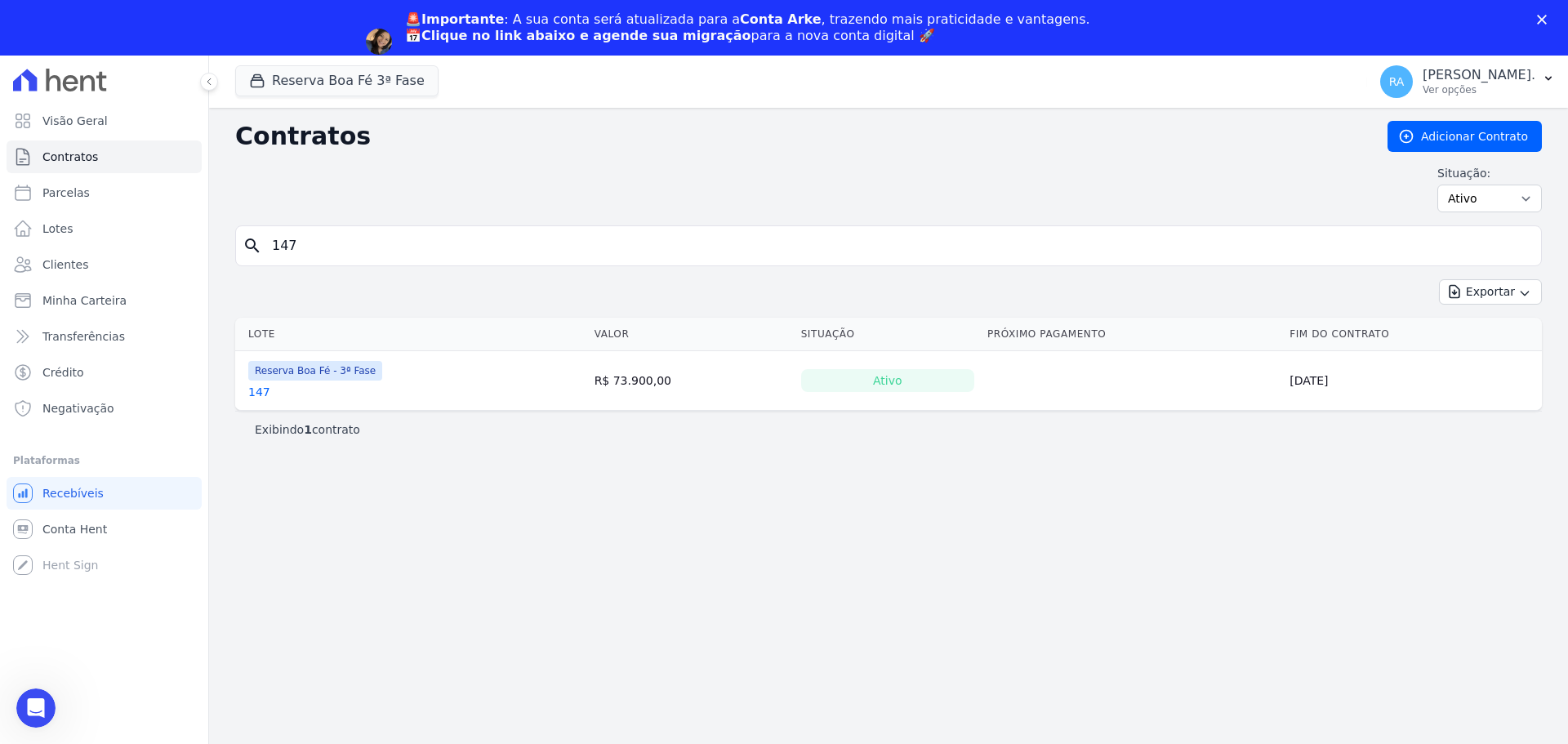
click at [258, 398] on link "147" at bounding box center [259, 391] width 22 height 16
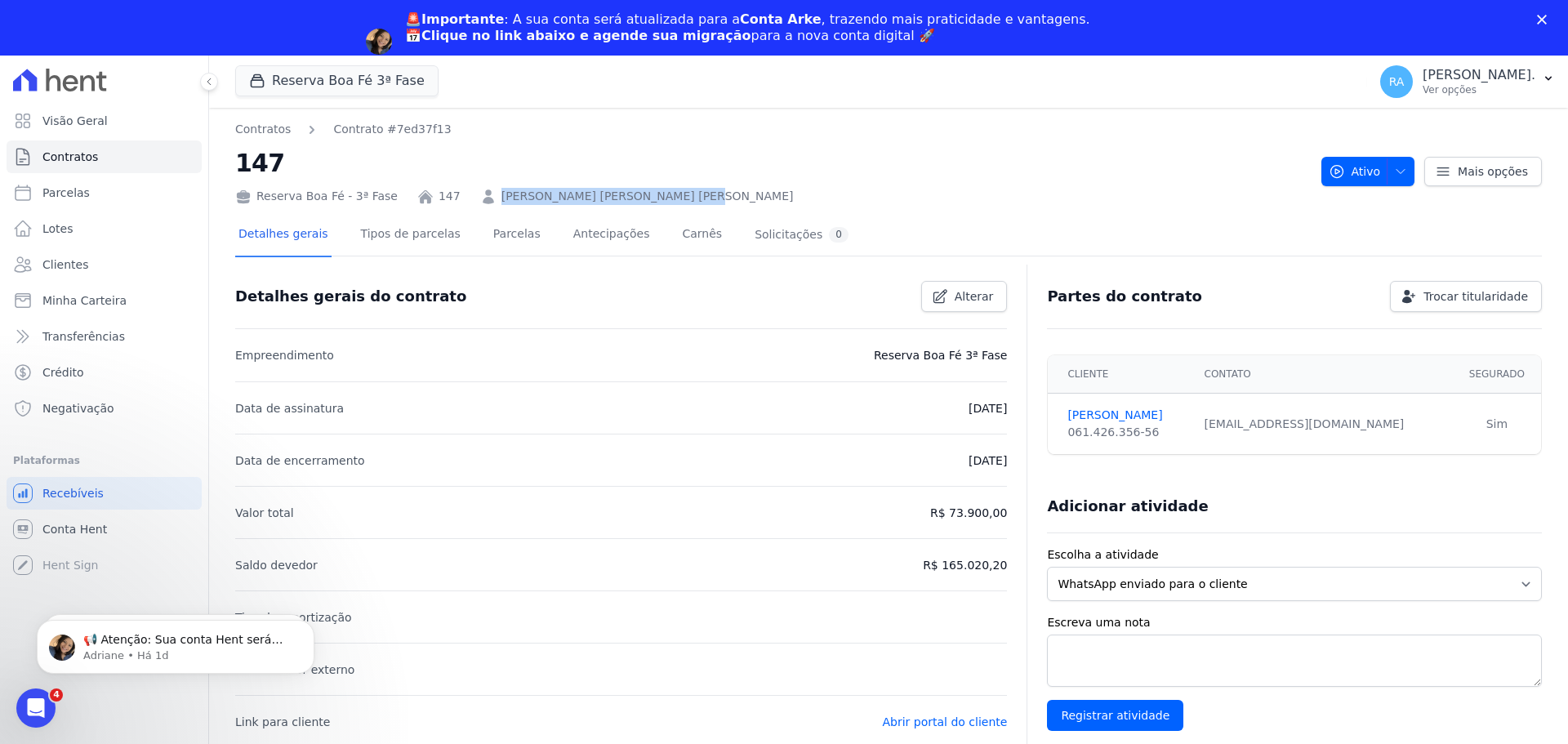
drag, startPoint x: 693, startPoint y: 200, endPoint x: 480, endPoint y: 200, distance: 213.0
click at [480, 200] on div "Reserva Boa Fé - 3ª Fase 147 LUCIANNA AFONSO FILGUEIRAS BUENO" at bounding box center [771, 193] width 1073 height 23
copy link "LUCIANNA AFONSO FILGUEIRAS BUENO"
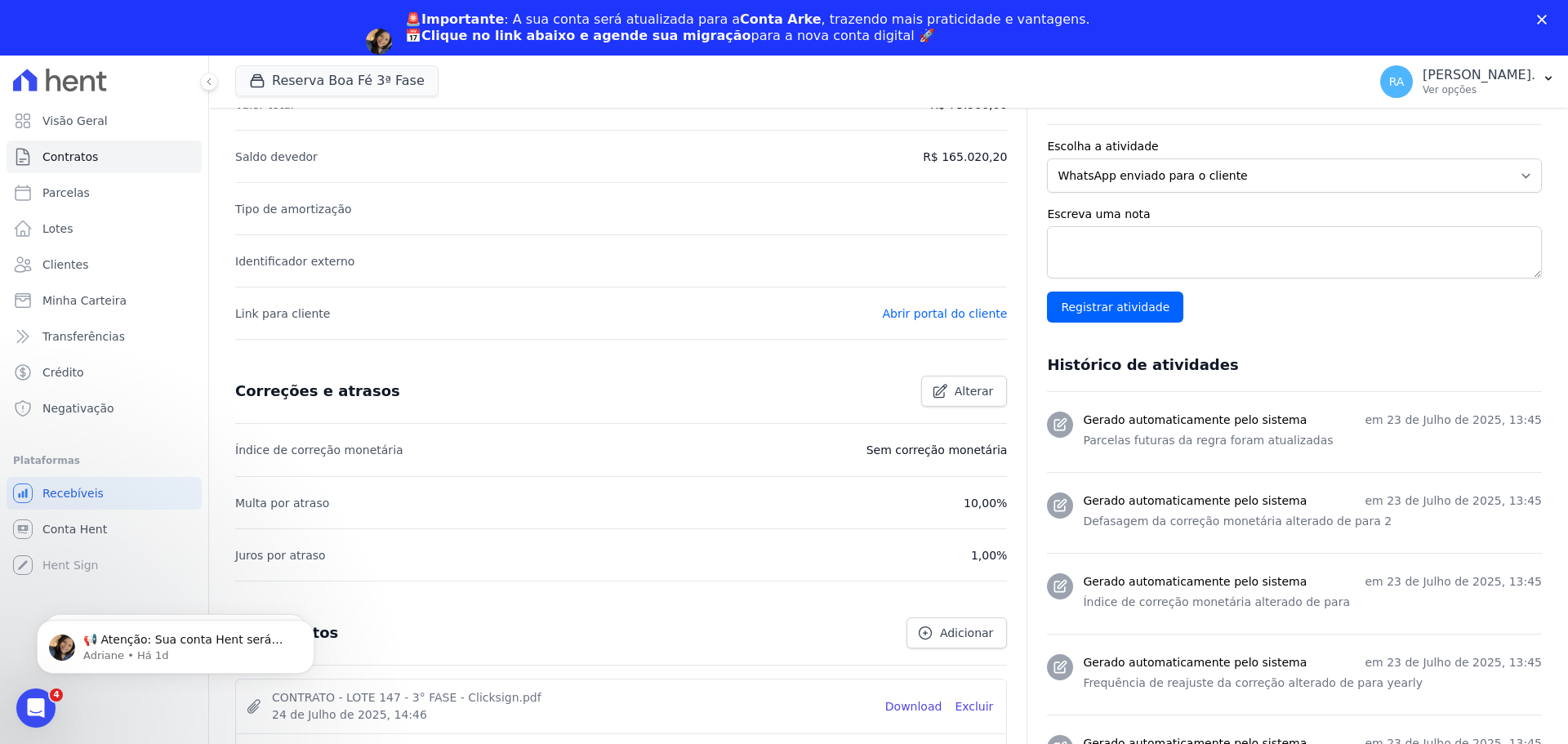
scroll to position [781, 0]
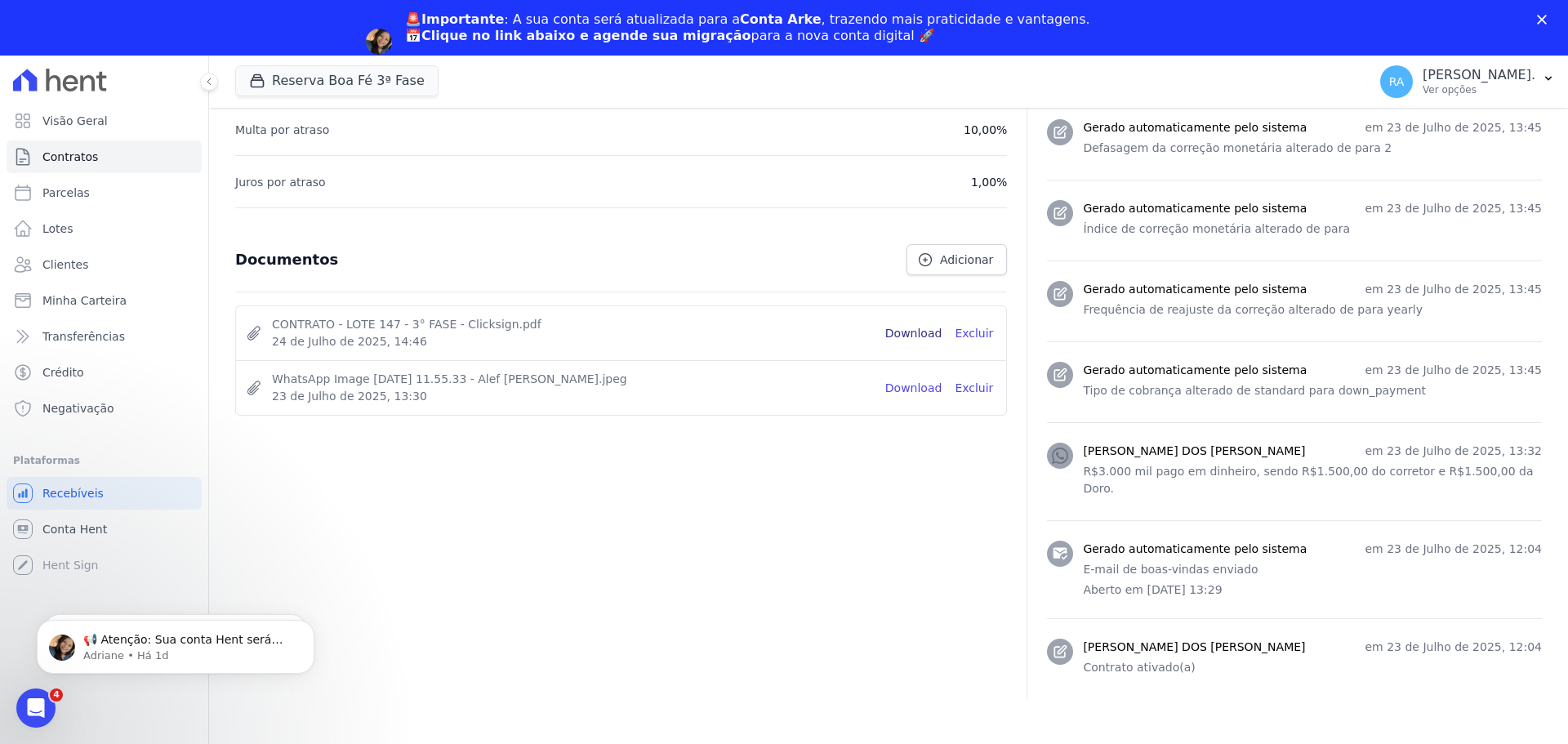
click at [915, 325] on link "Download" at bounding box center [913, 333] width 57 height 17
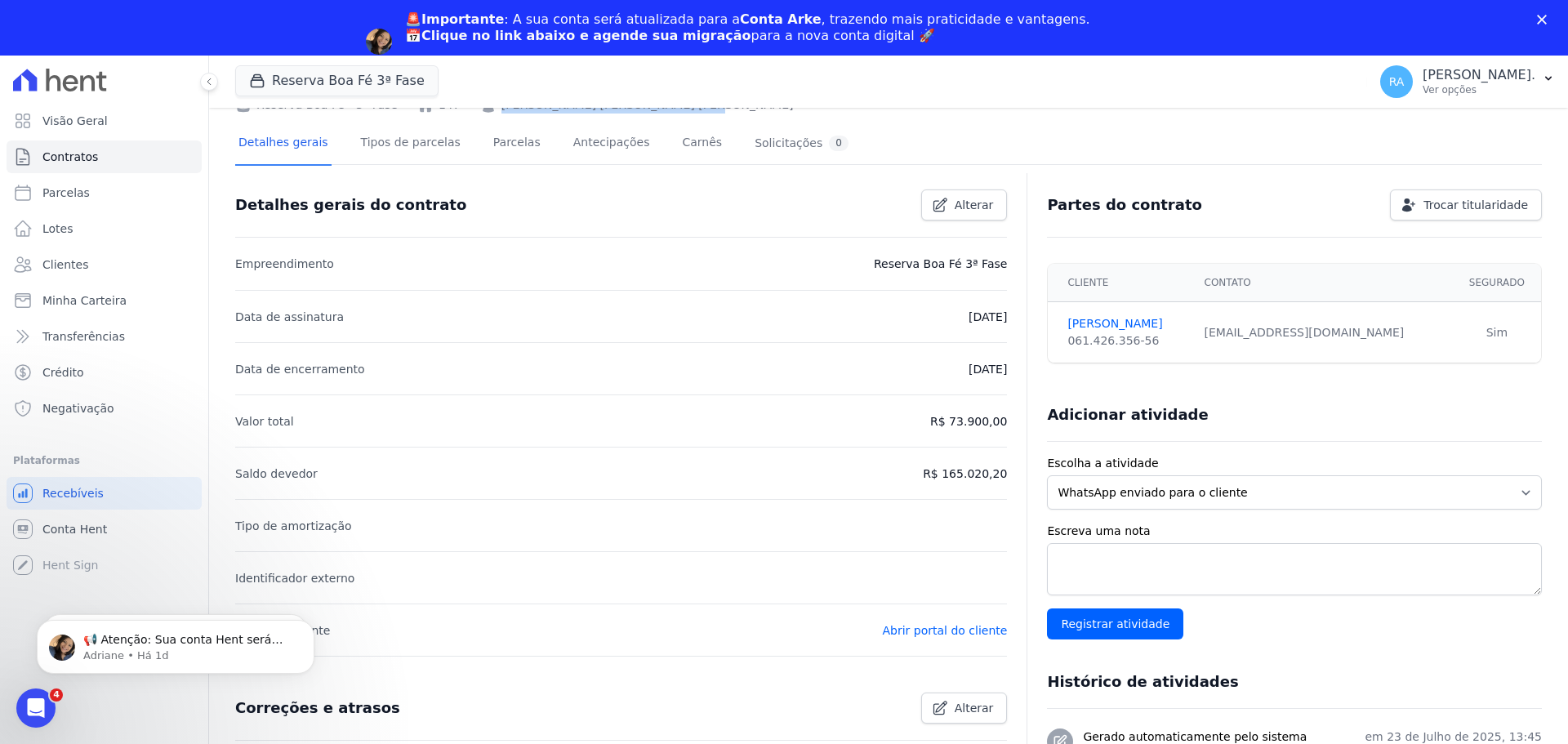
scroll to position [0, 0]
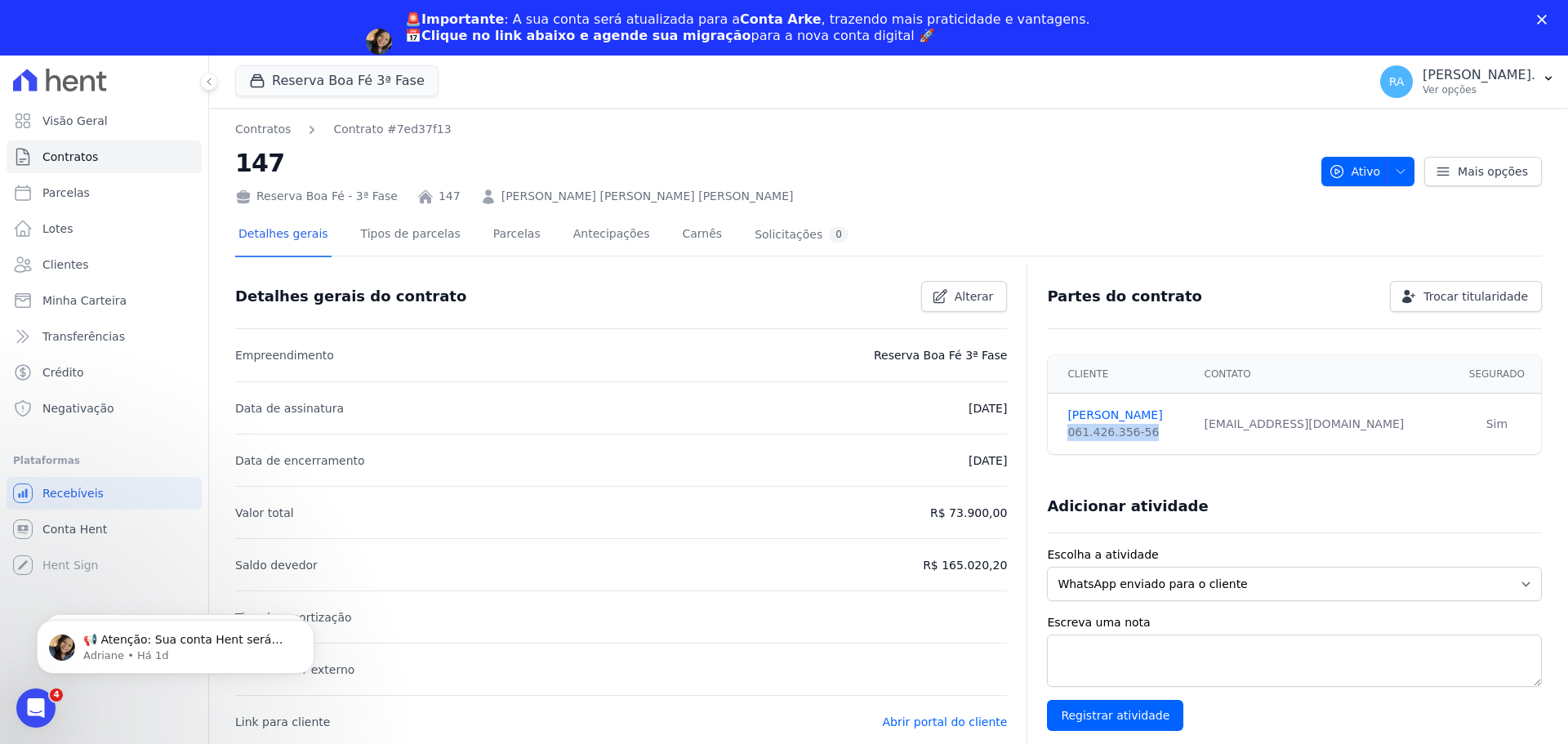
drag, startPoint x: 1143, startPoint y: 433, endPoint x: 1063, endPoint y: 440, distance: 80.3
click at [1067, 440] on div "061.426.356-56" at bounding box center [1125, 432] width 116 height 17
copy div "061.426.356-56"
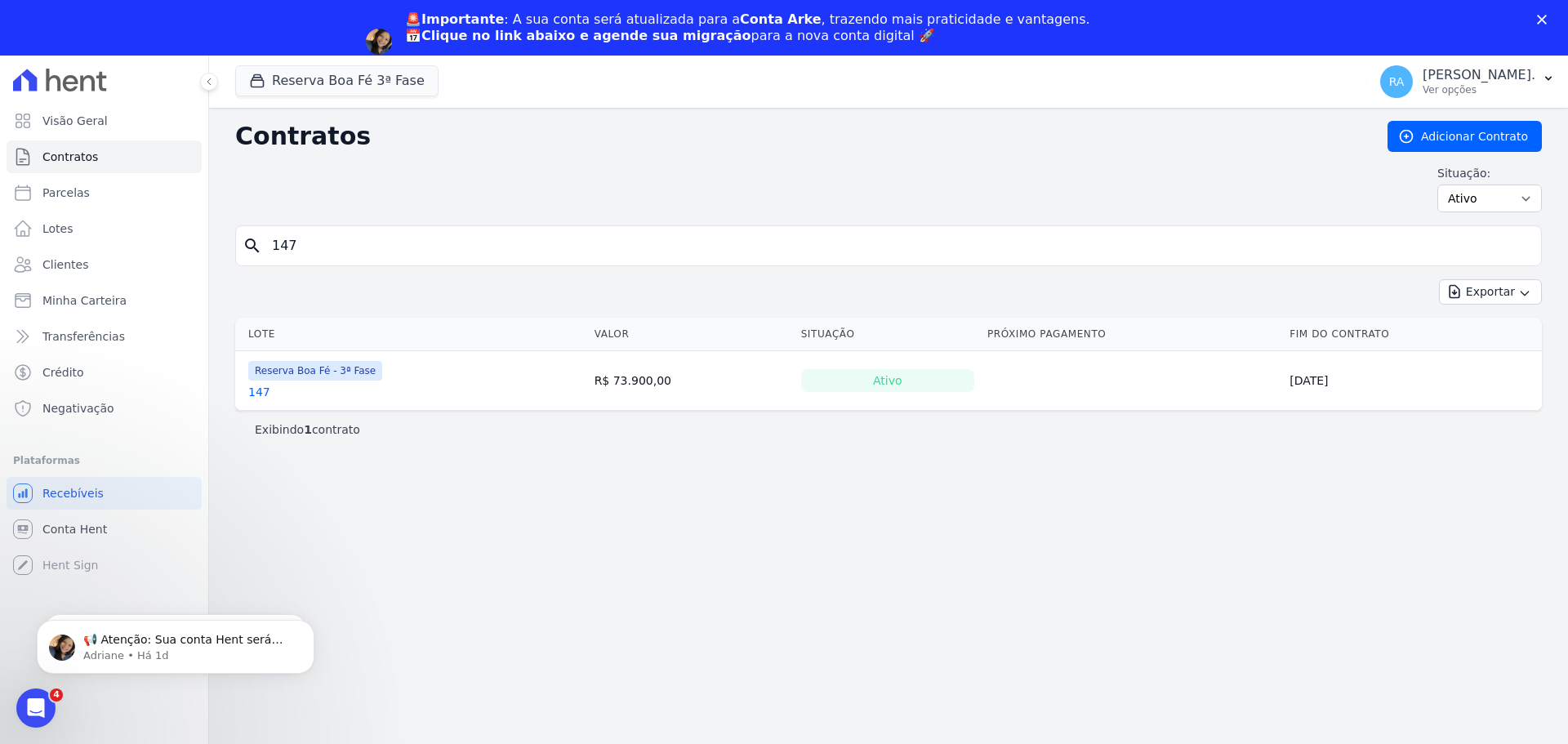
click at [272, 256] on input "147" at bounding box center [897, 246] width 1272 height 33
type input "24"
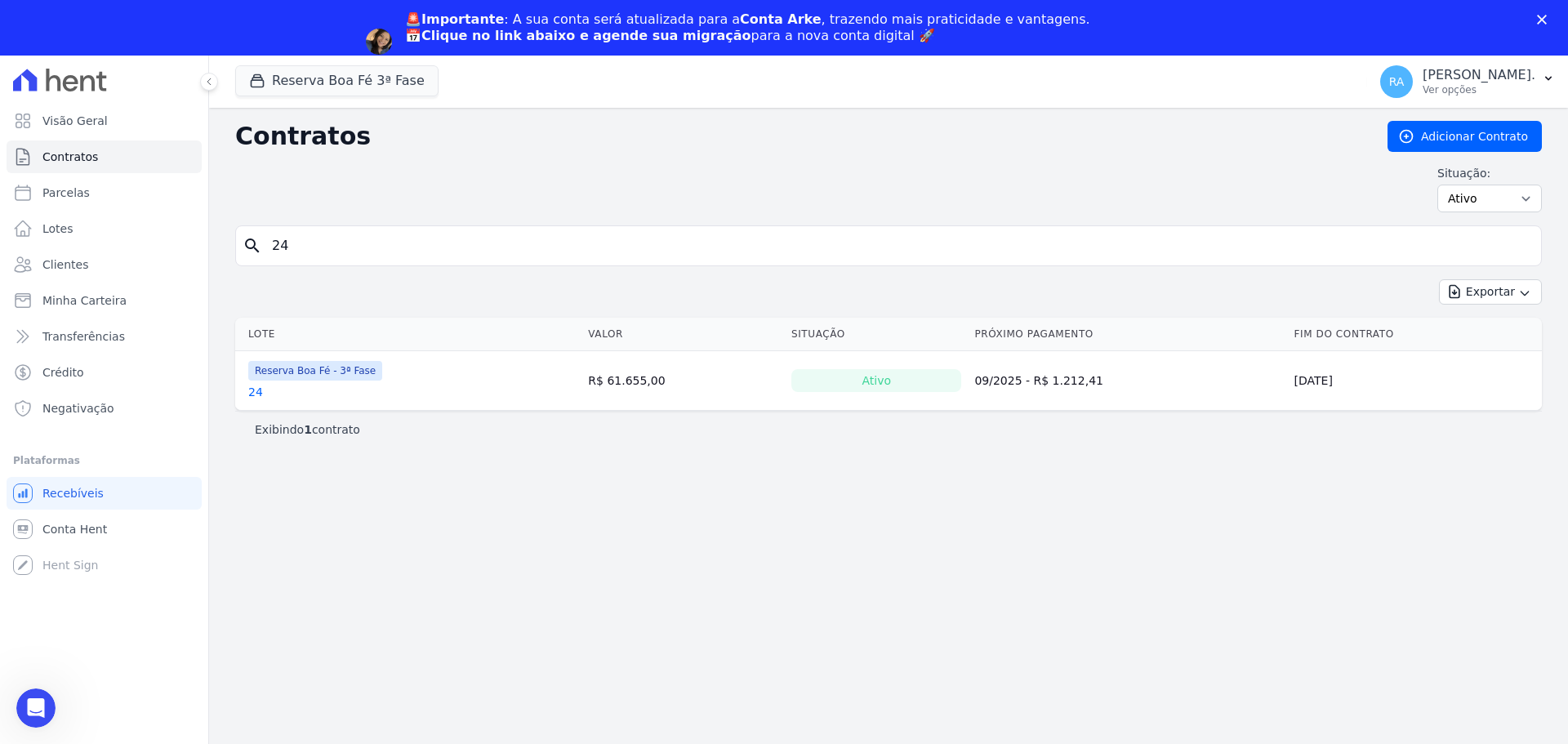
click at [258, 392] on link "24" at bounding box center [255, 391] width 15 height 16
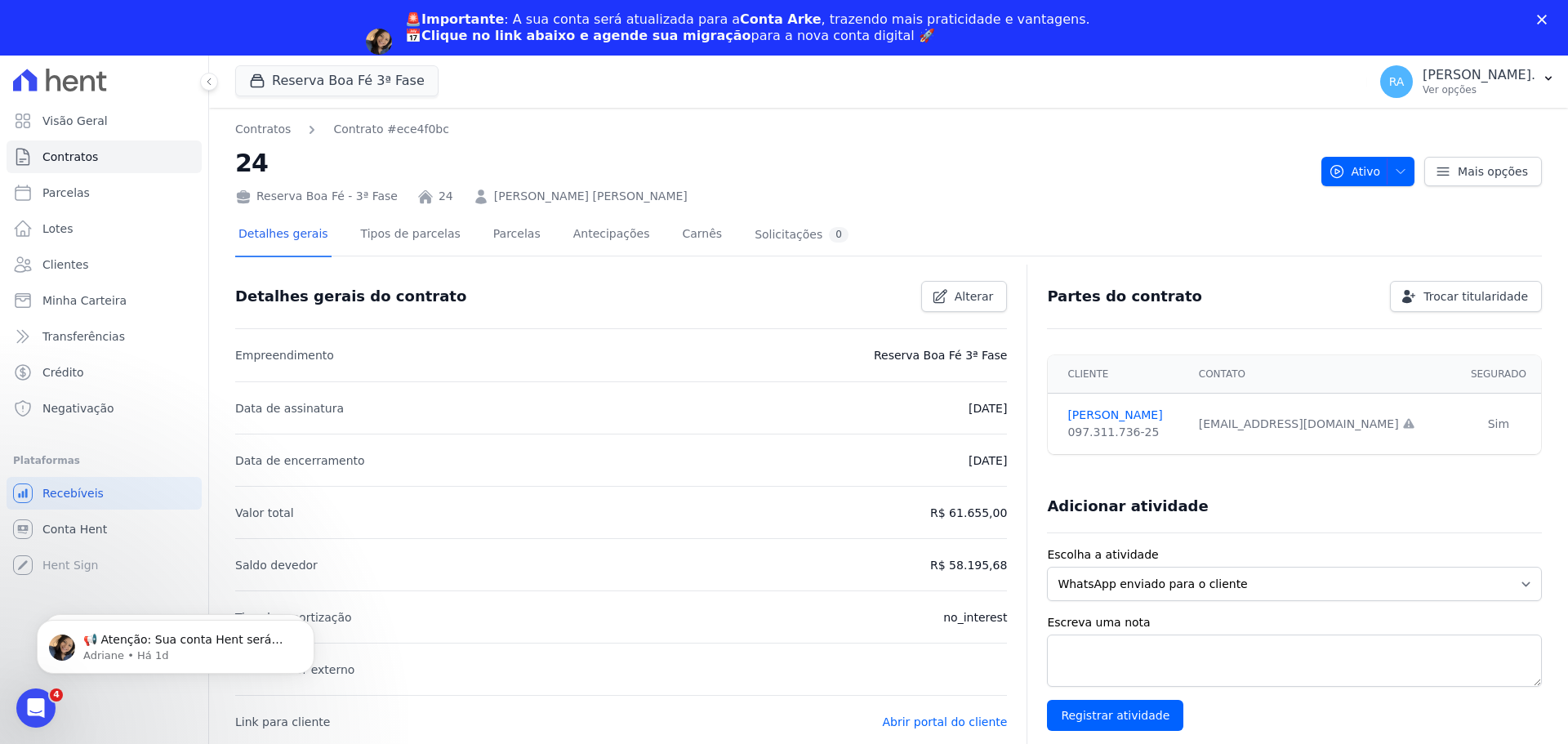
drag, startPoint x: 723, startPoint y: 199, endPoint x: 473, endPoint y: 192, distance: 250.1
click at [473, 192] on div "Reserva Boa Fé - 3ª Fase 24 JAQUELINE APARECIDA DA FONSECA GUIZILINI" at bounding box center [771, 193] width 1073 height 23
copy link "JAQUELINE APARECIDA DA FONSECA GUIZILINI"
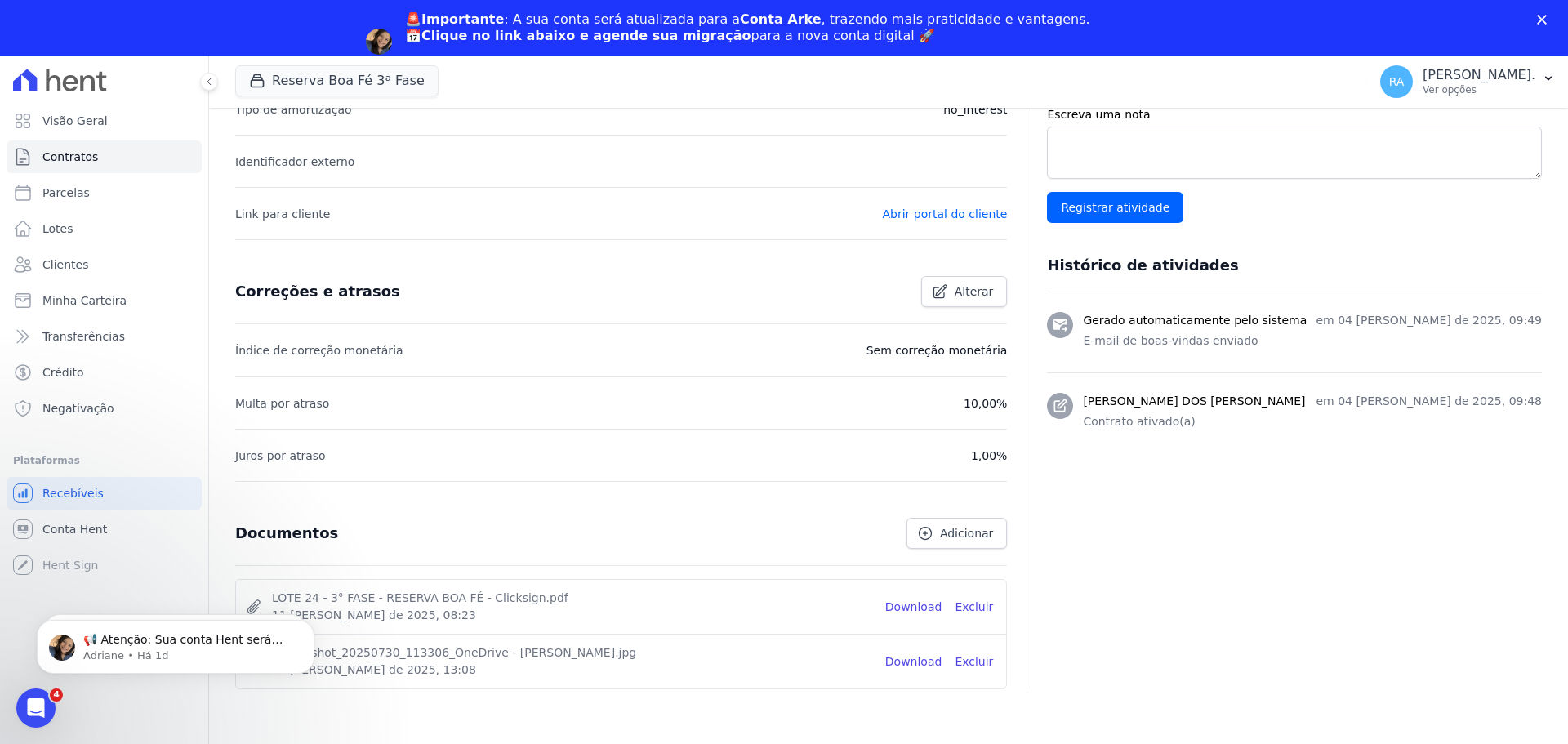
scroll to position [515, 0]
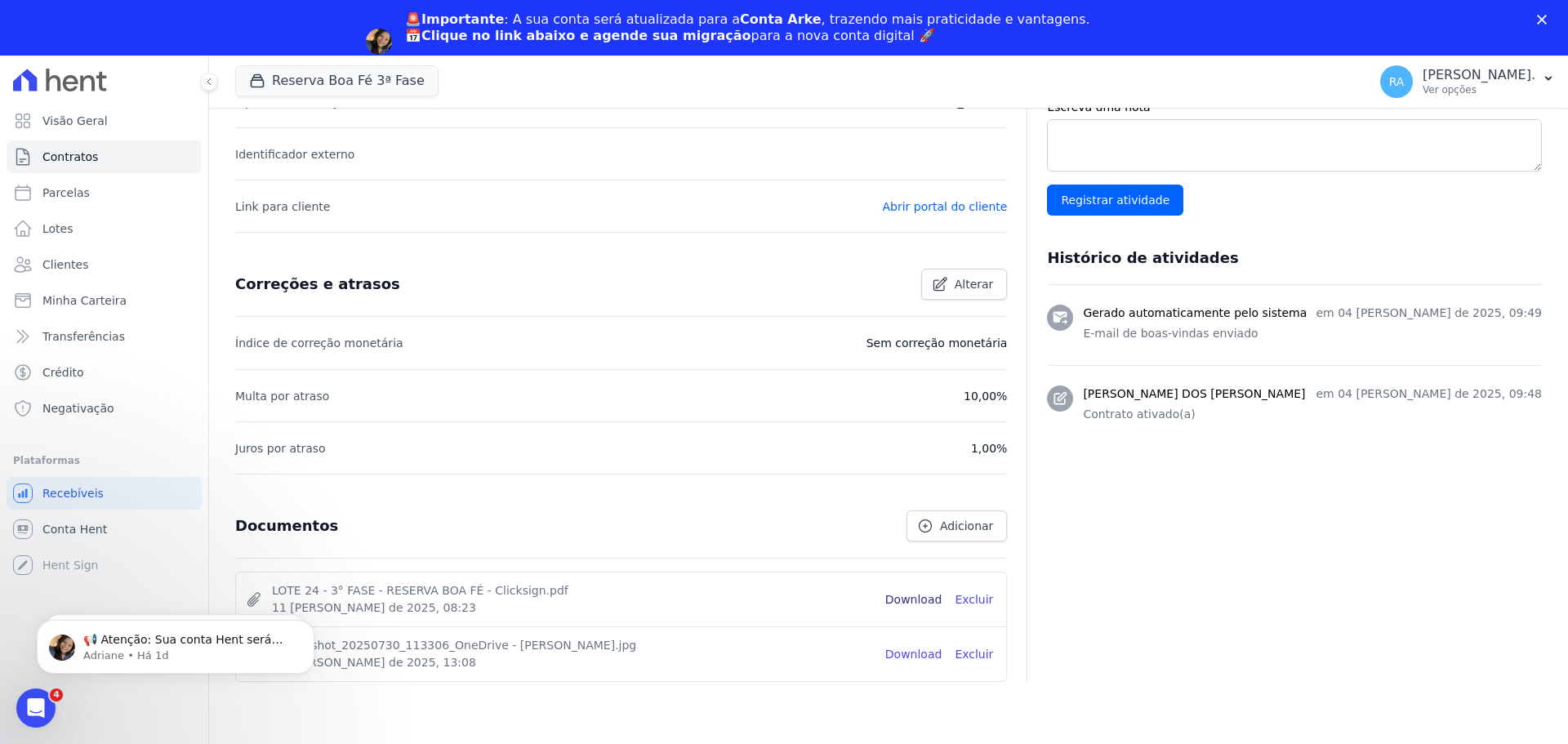
click at [905, 604] on link "Download" at bounding box center [913, 600] width 57 height 17
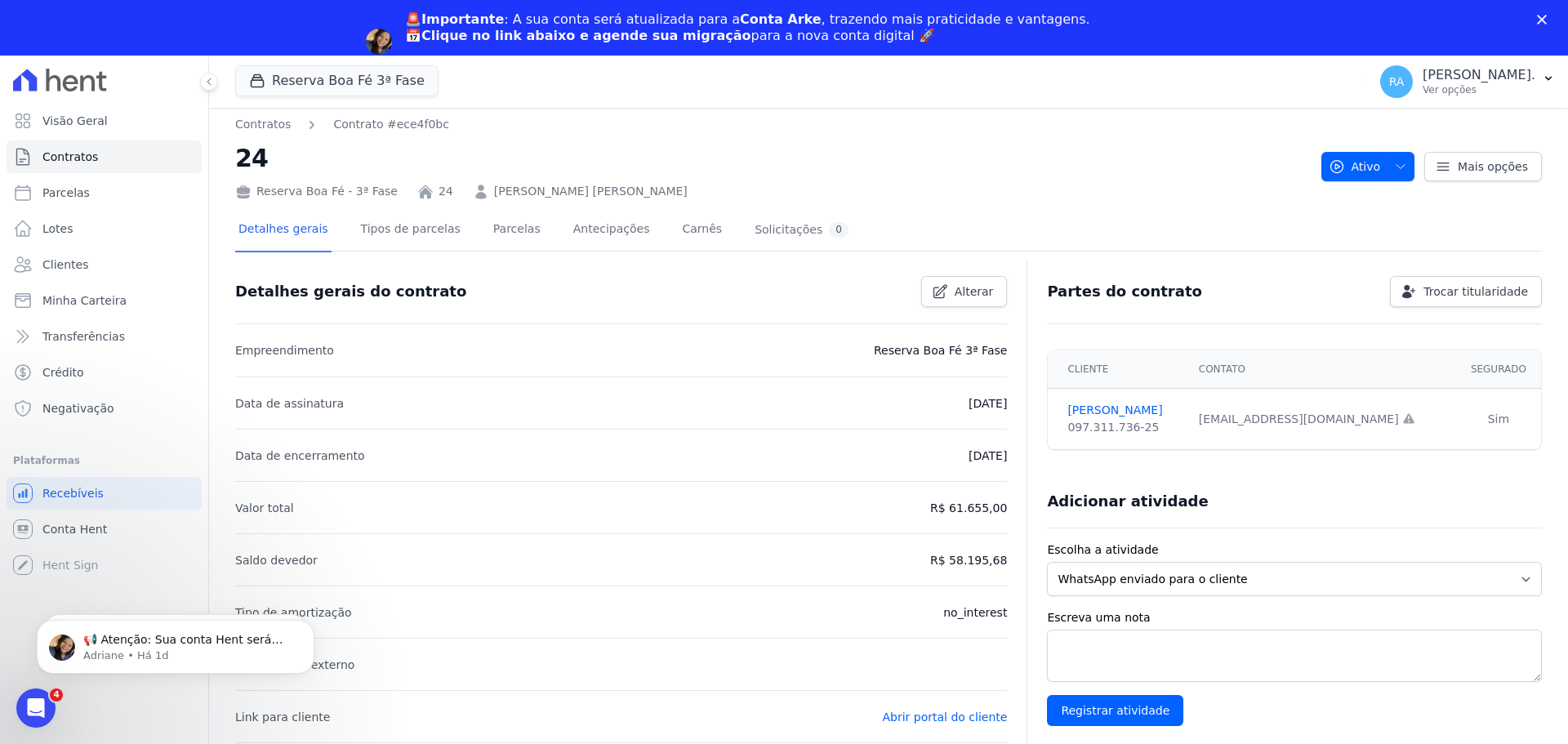
scroll to position [0, 0]
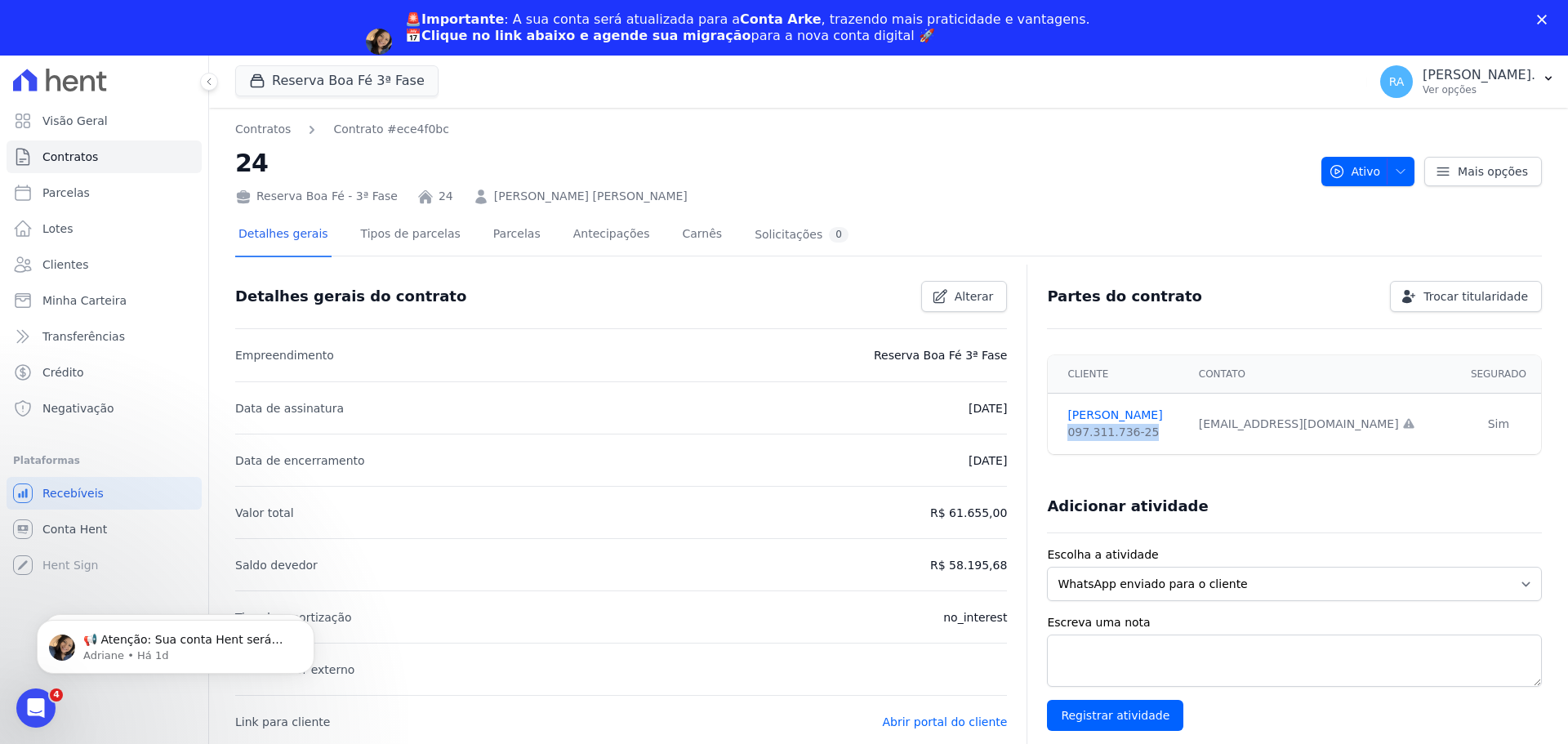
drag, startPoint x: 1139, startPoint y: 435, endPoint x: 1045, endPoint y: 442, distance: 94.3
click at [1048, 442] on td "JAQUELINE GUIZILINI 097.311.736-25" at bounding box center [1117, 423] width 141 height 61
copy div "097.311.736-25"
drag, startPoint x: 721, startPoint y: 200, endPoint x: 476, endPoint y: 195, distance: 245.1
click at [472, 195] on div "Reserva Boa Fé - 3ª Fase 24 JAQUELINE APARECIDA DA FONSECA GUIZILINI" at bounding box center [771, 193] width 1073 height 23
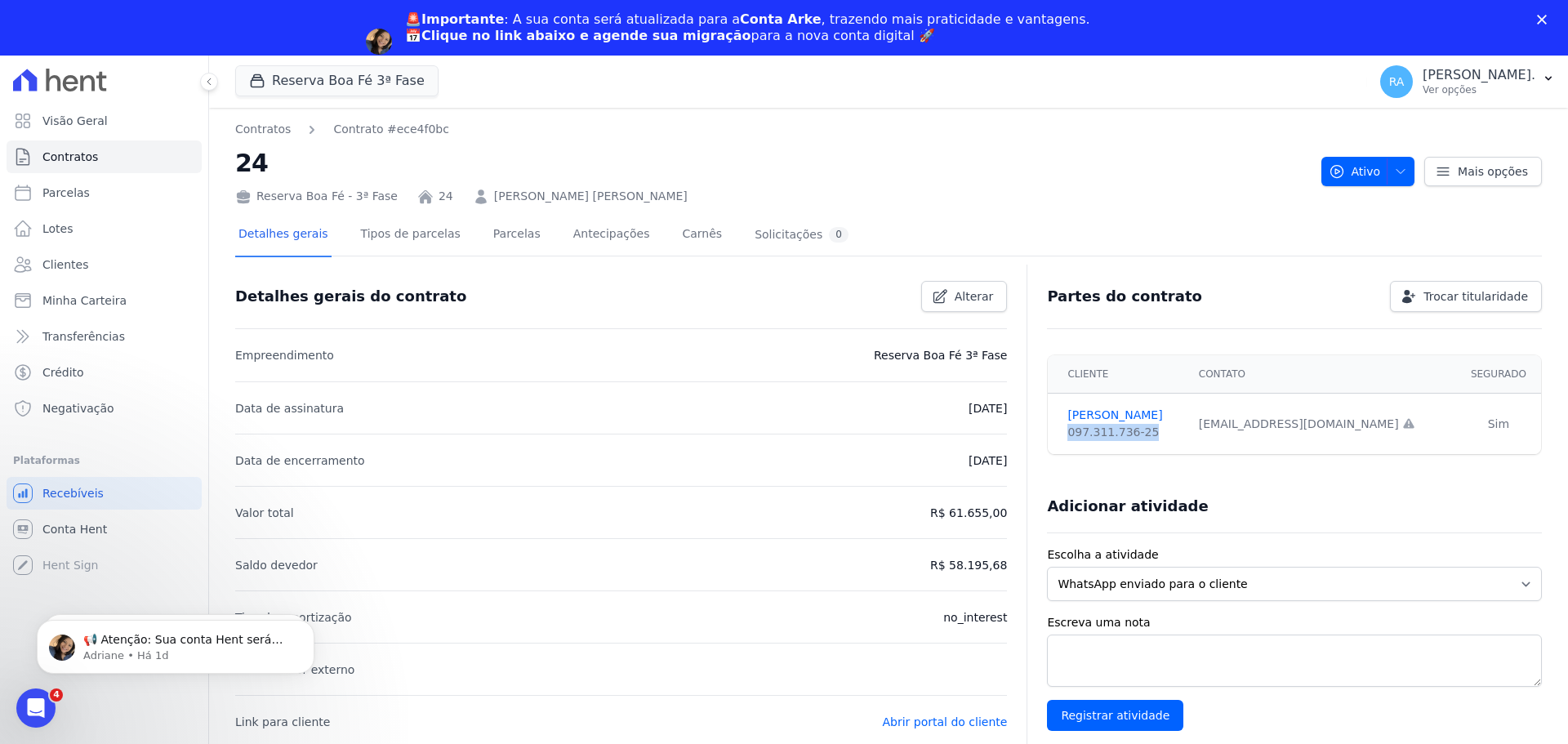
copy link "JAQUELINE APARECIDA DA FONSECA GUIZILINI"
